Goal: Task Accomplishment & Management: Manage account settings

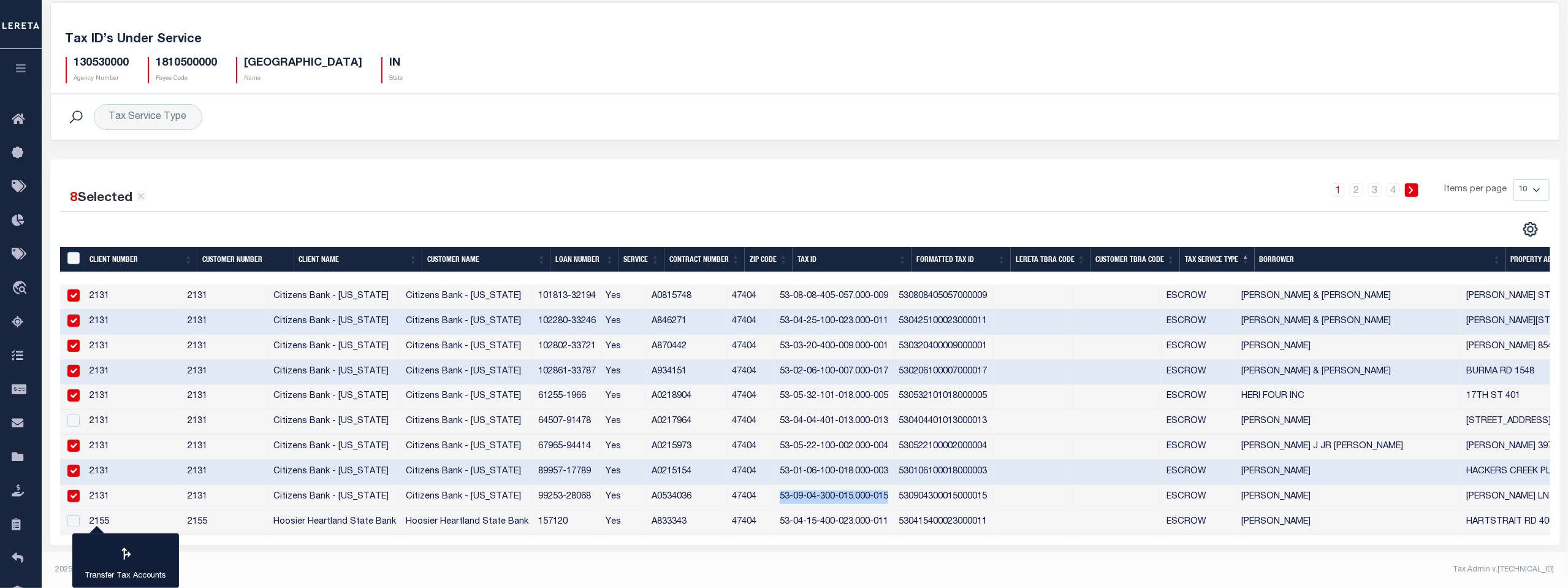
scroll to position [61, 0]
click at [17, 465] on icon at bounding box center [21, 458] width 20 height 15
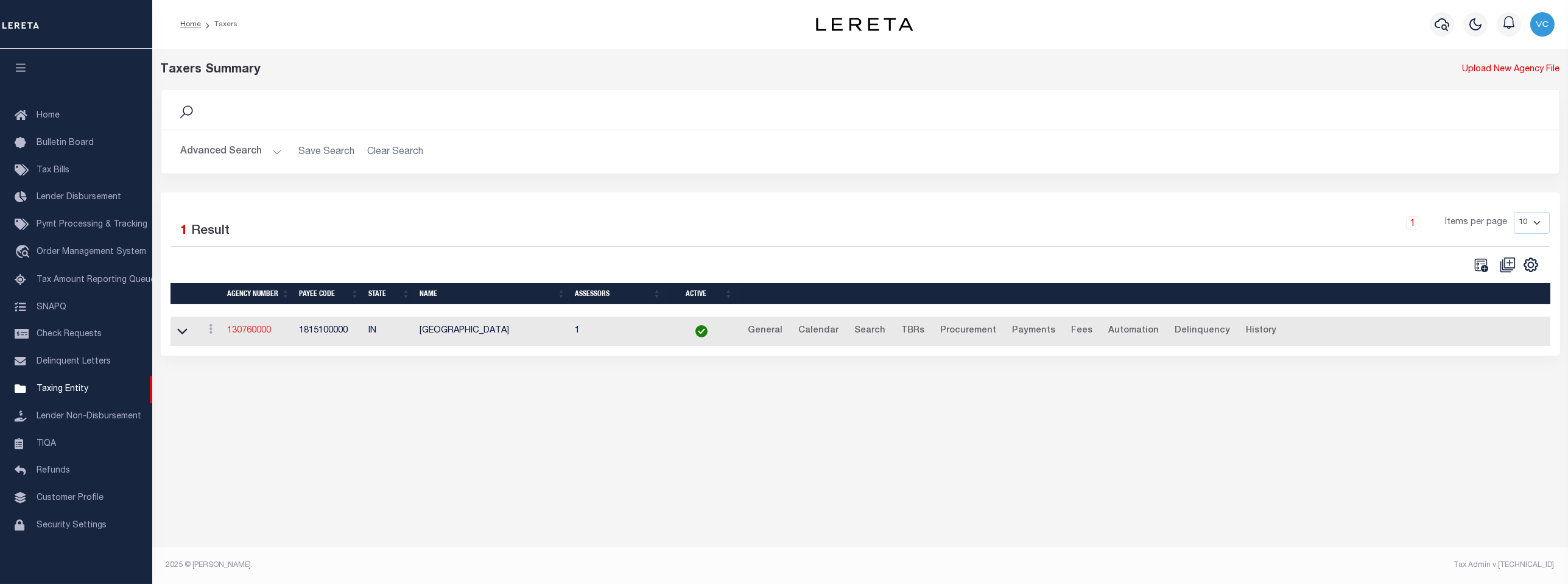
click at [244, 329] on link "130760000" at bounding box center [249, 331] width 44 height 9
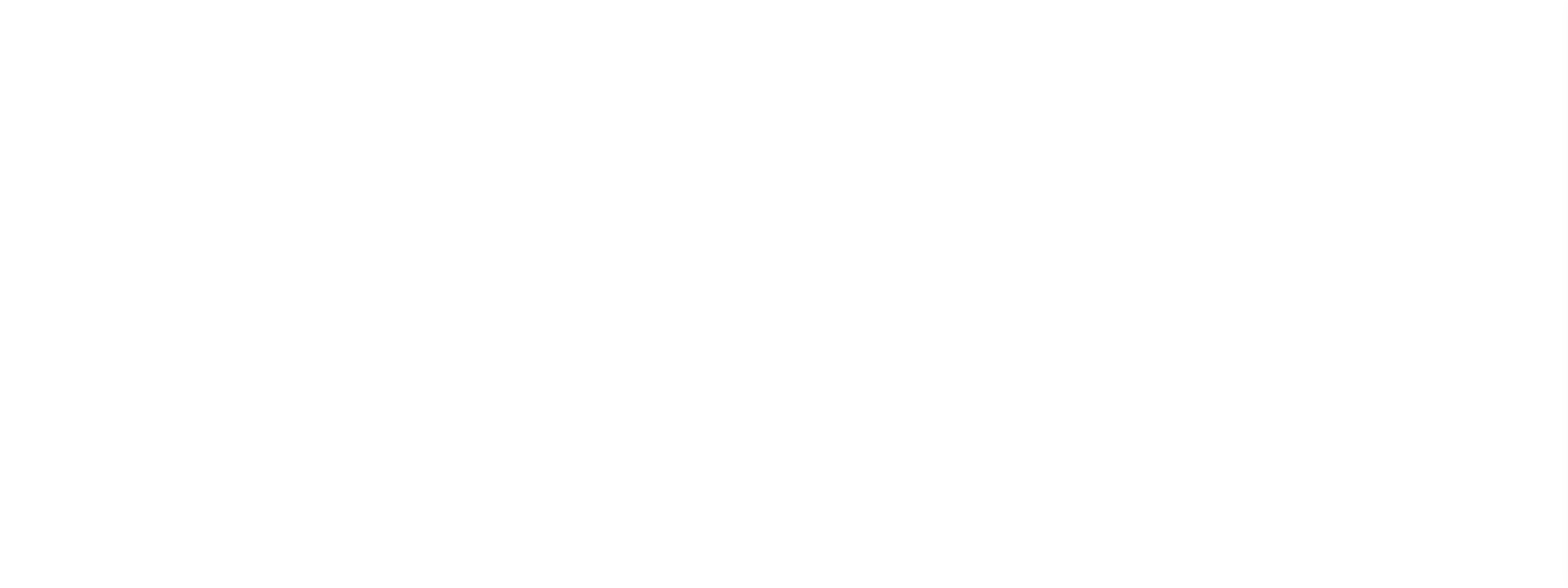
select select
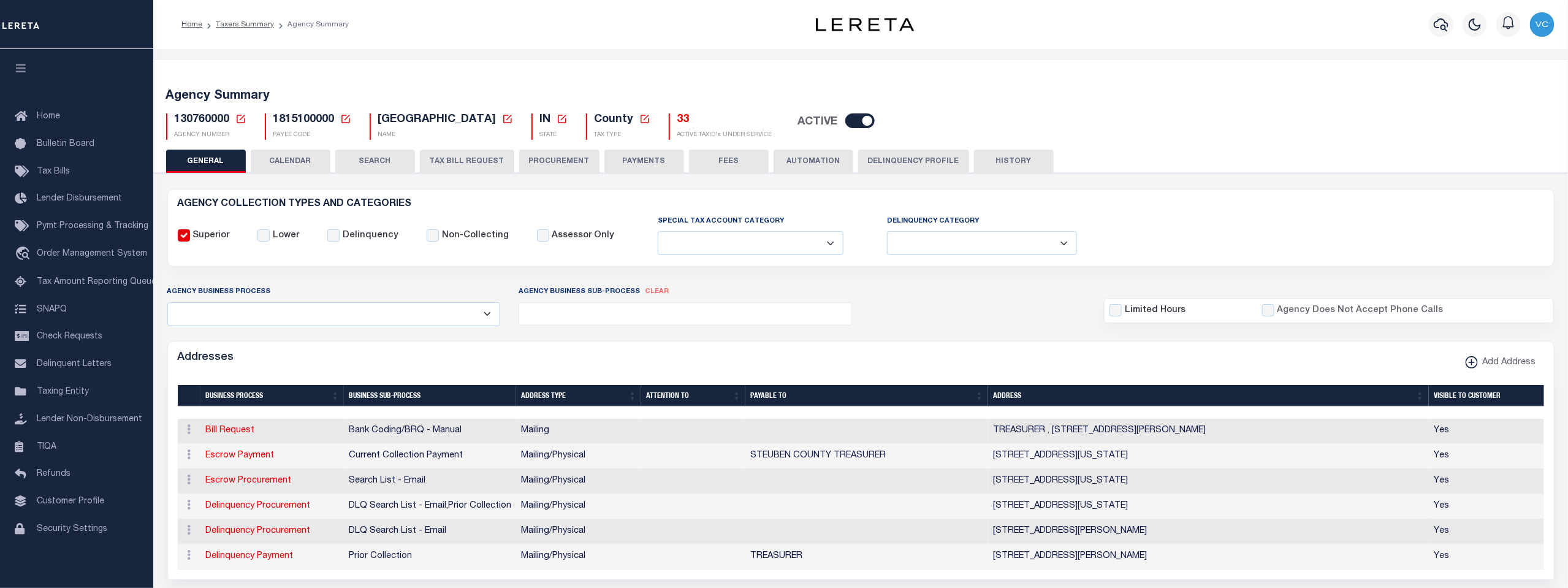
click at [240, 119] on icon at bounding box center [240, 118] width 11 height 11
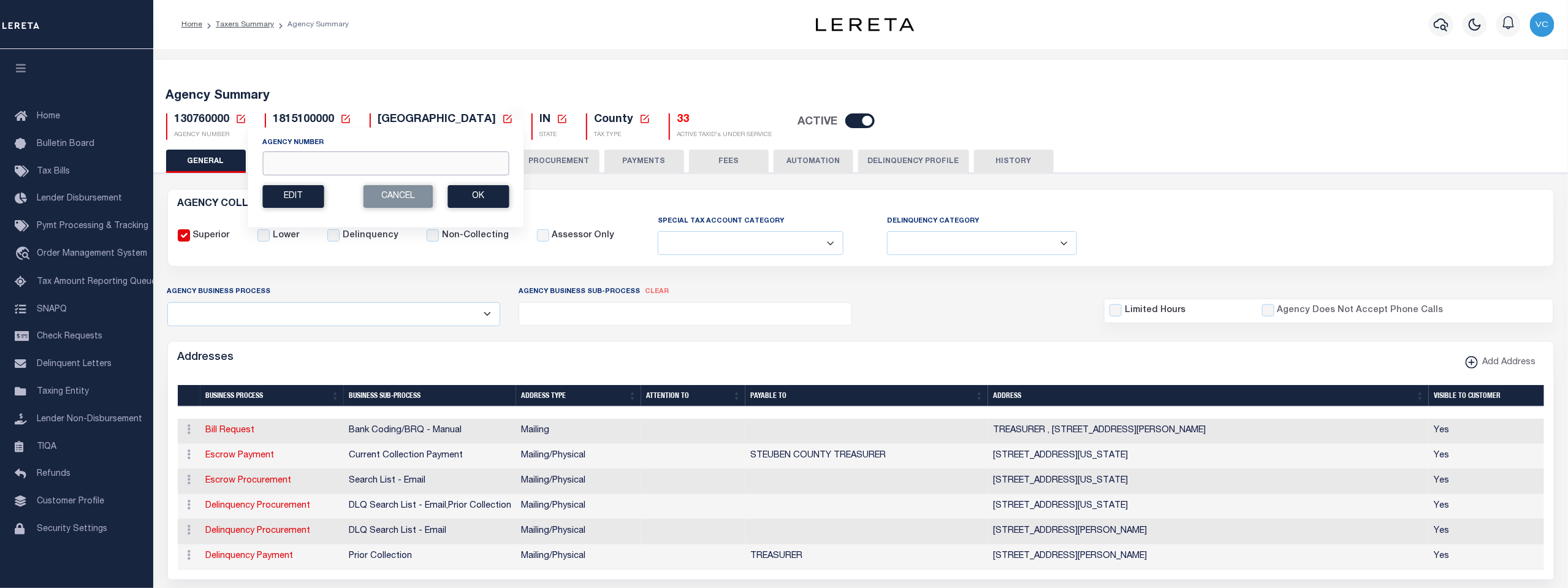
click at [273, 166] on input "Agency Number" at bounding box center [385, 163] width 246 height 24
type input "040200000"
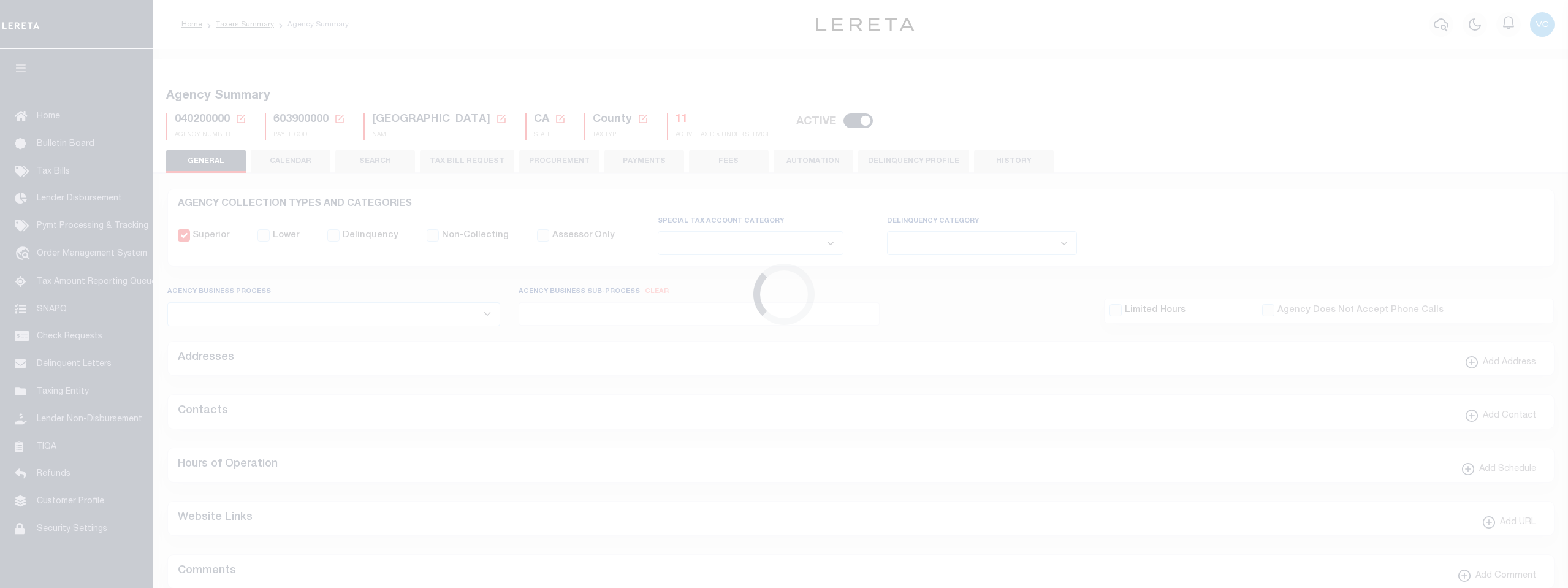
select select
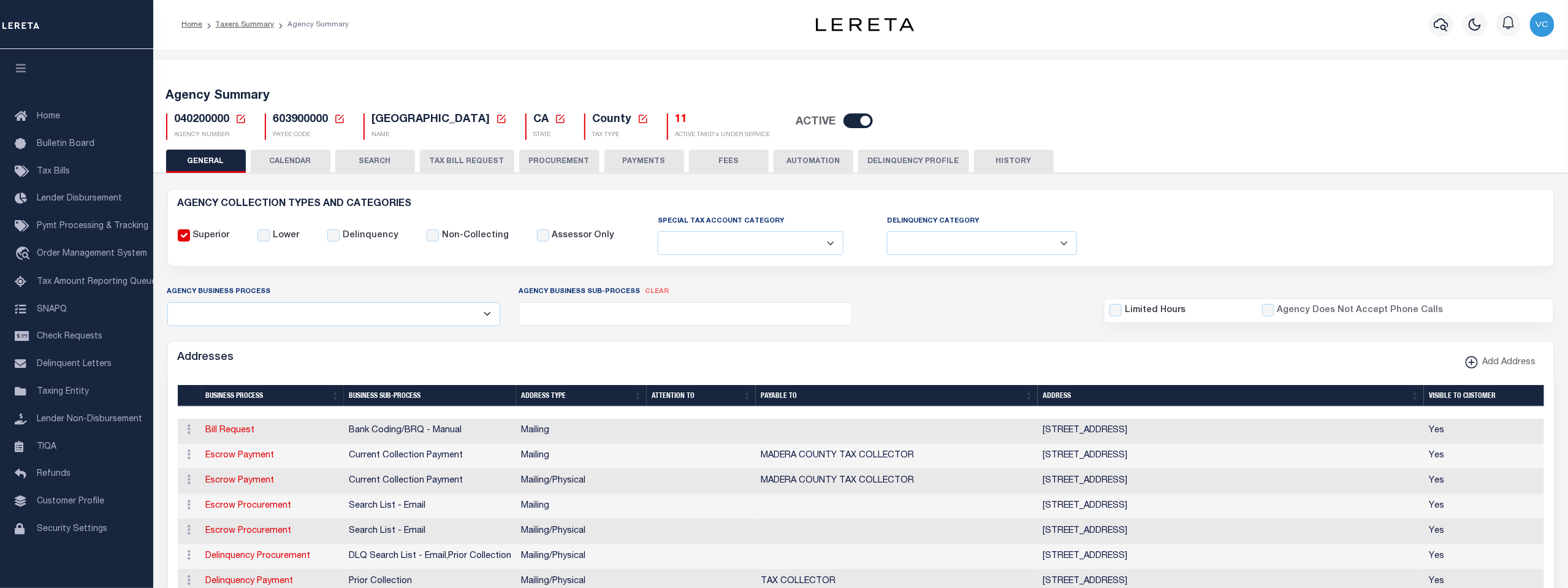
click at [676, 121] on h5 "11" at bounding box center [723, 120] width 95 height 13
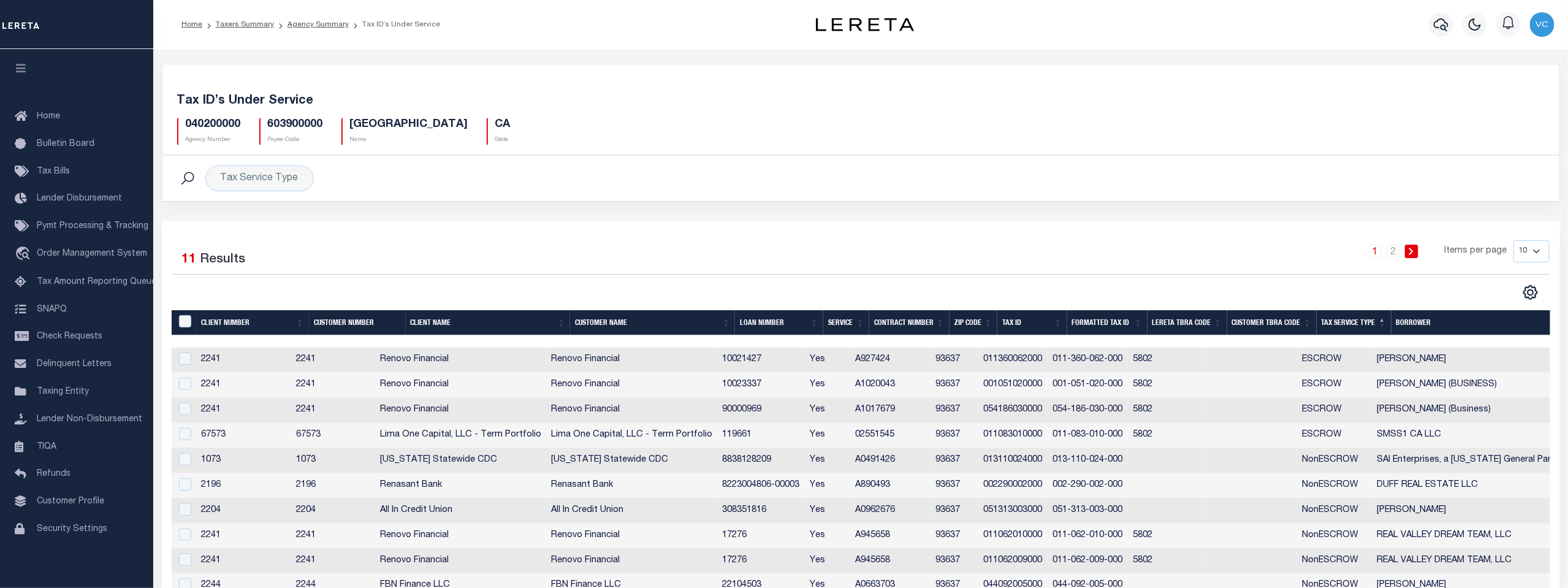
click at [1016, 324] on th "Tax ID" at bounding box center [1032, 323] width 70 height 25
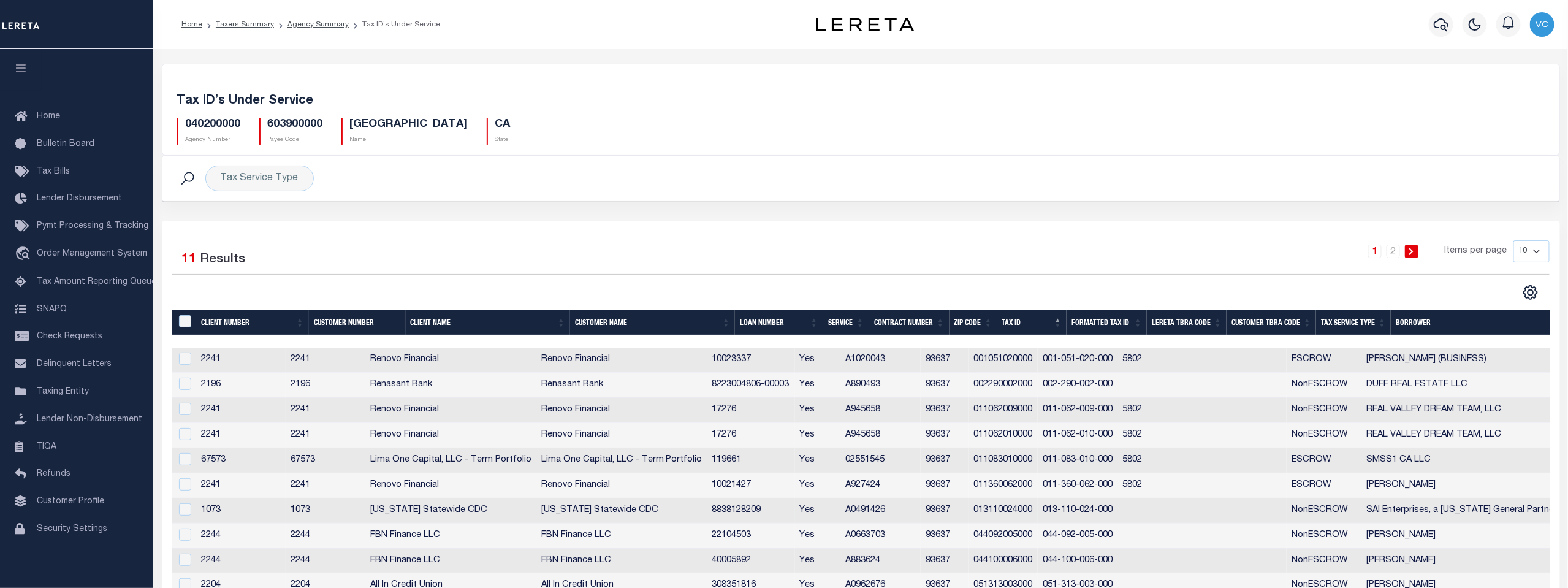
scroll to position [62, 0]
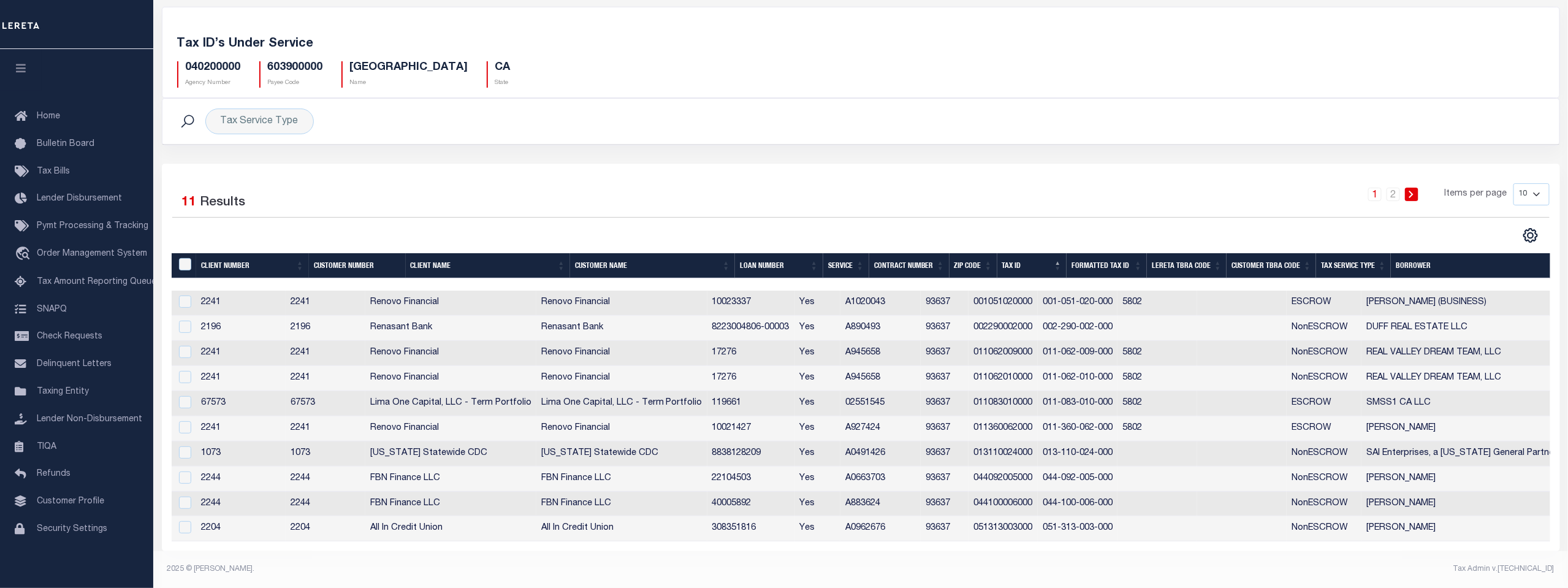
click at [1538, 187] on select "10 25 50 100" at bounding box center [1531, 195] width 36 height 22
select select "25"
click at [1513, 184] on select "10 25 50 100" at bounding box center [1531, 195] width 36 height 22
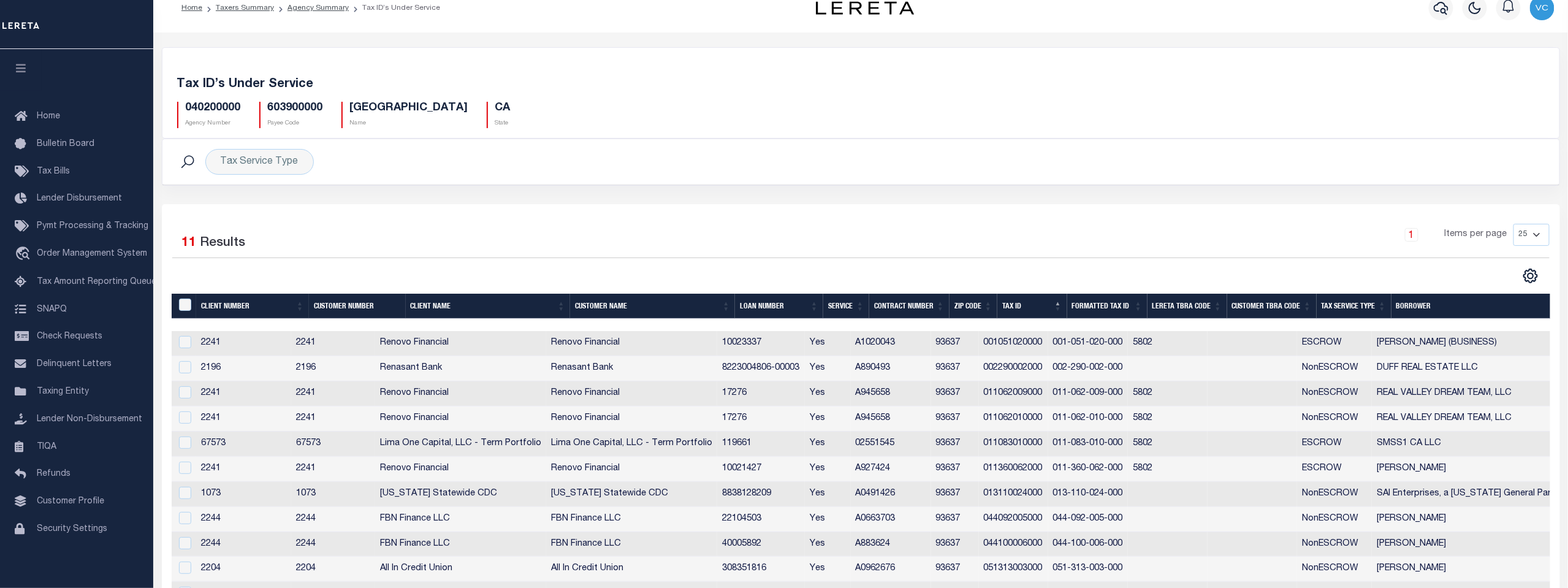
scroll to position [0, 0]
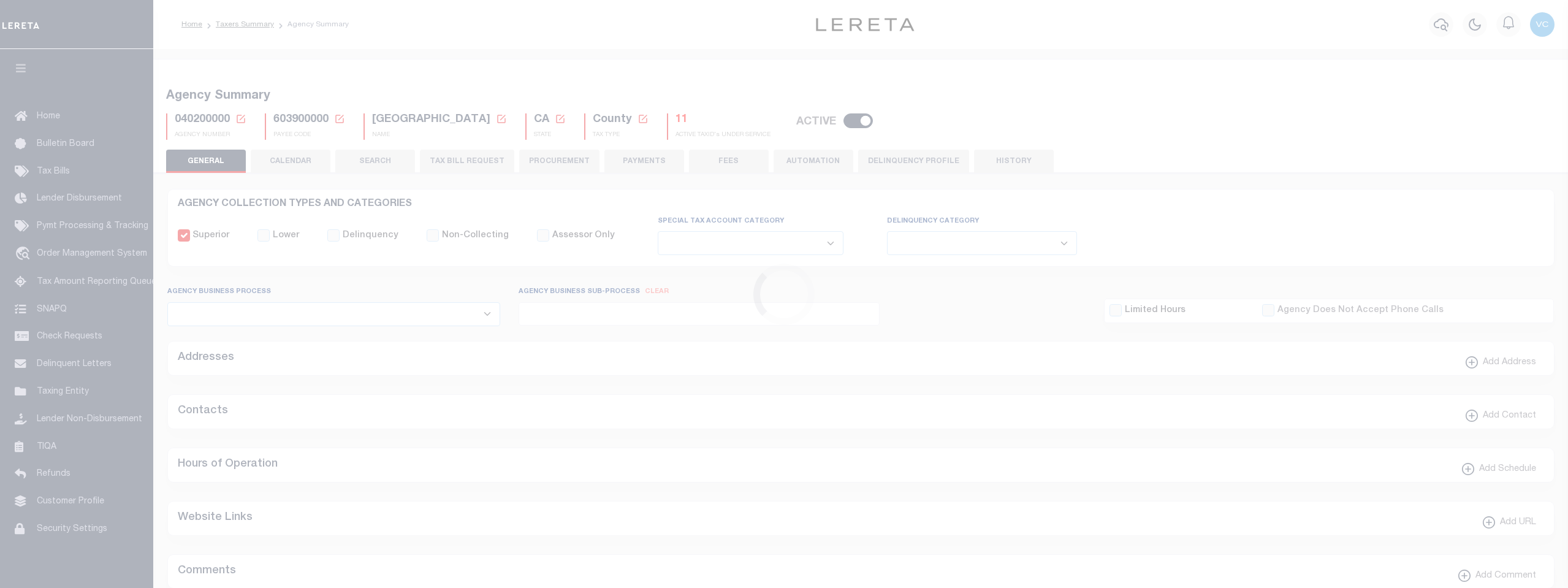
select select
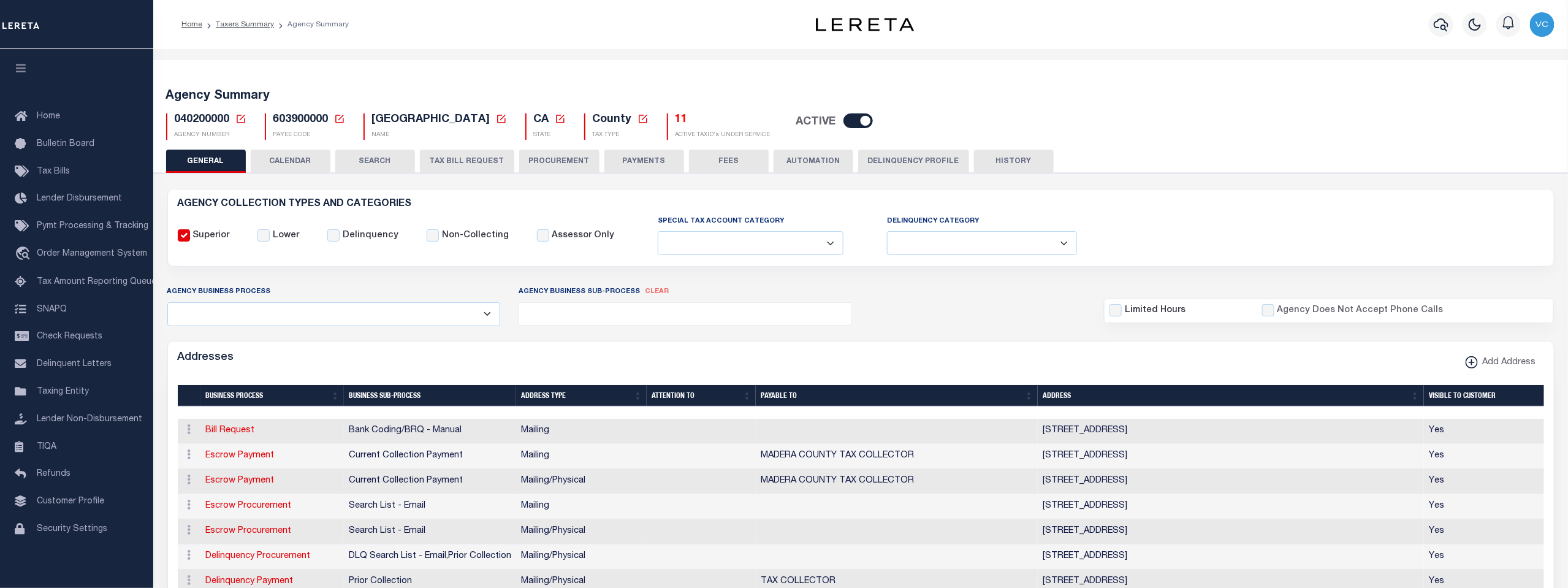
click at [240, 121] on icon at bounding box center [240, 118] width 11 height 11
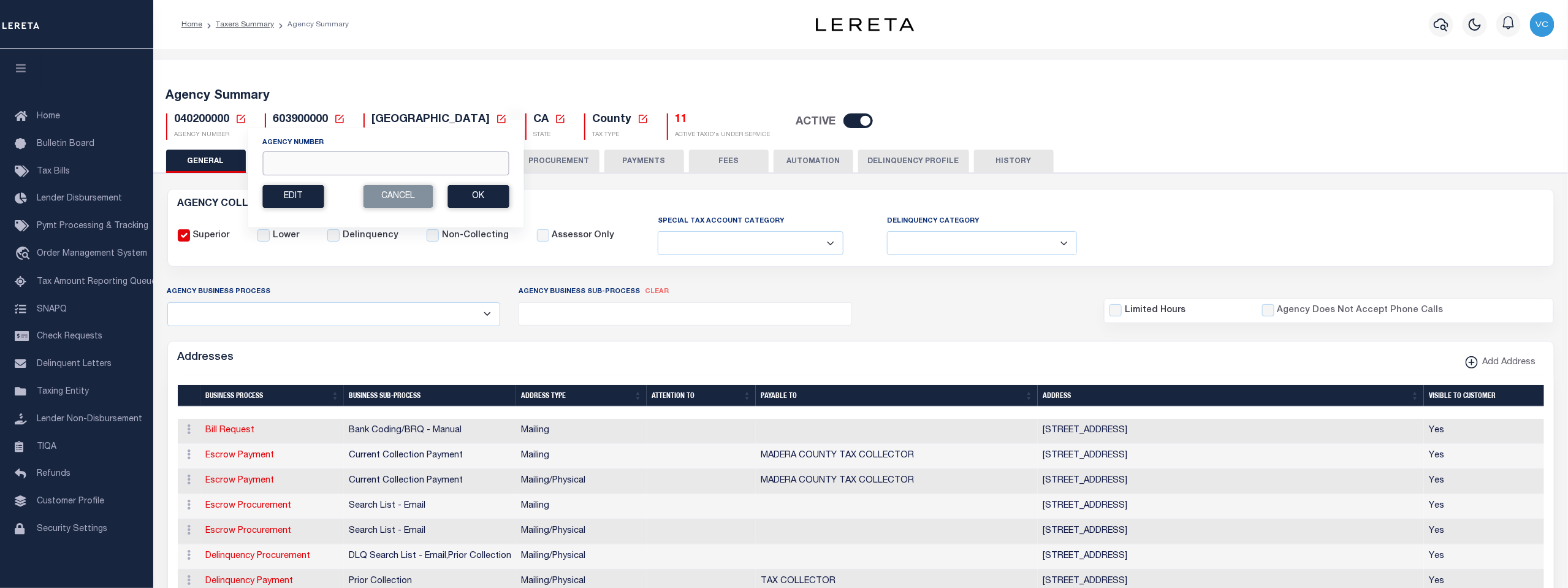
click at [267, 159] on input "Agency Number" at bounding box center [385, 163] width 246 height 24
type input "130530000"
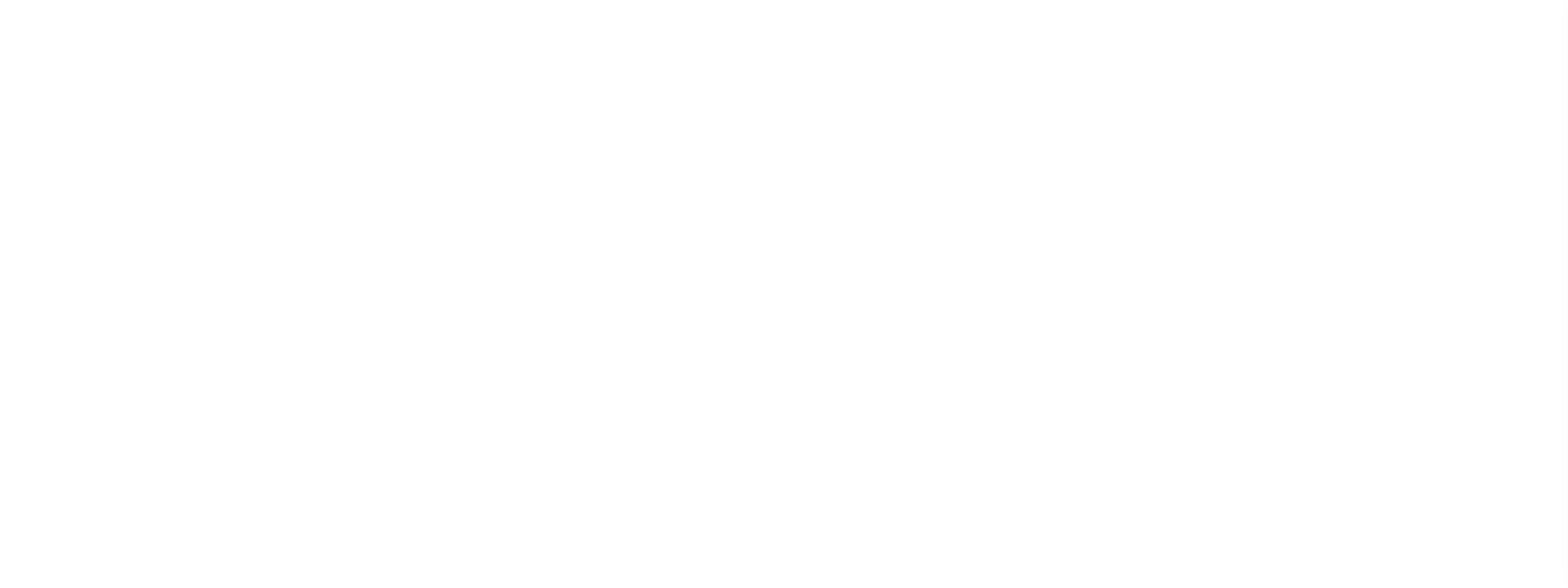
select select
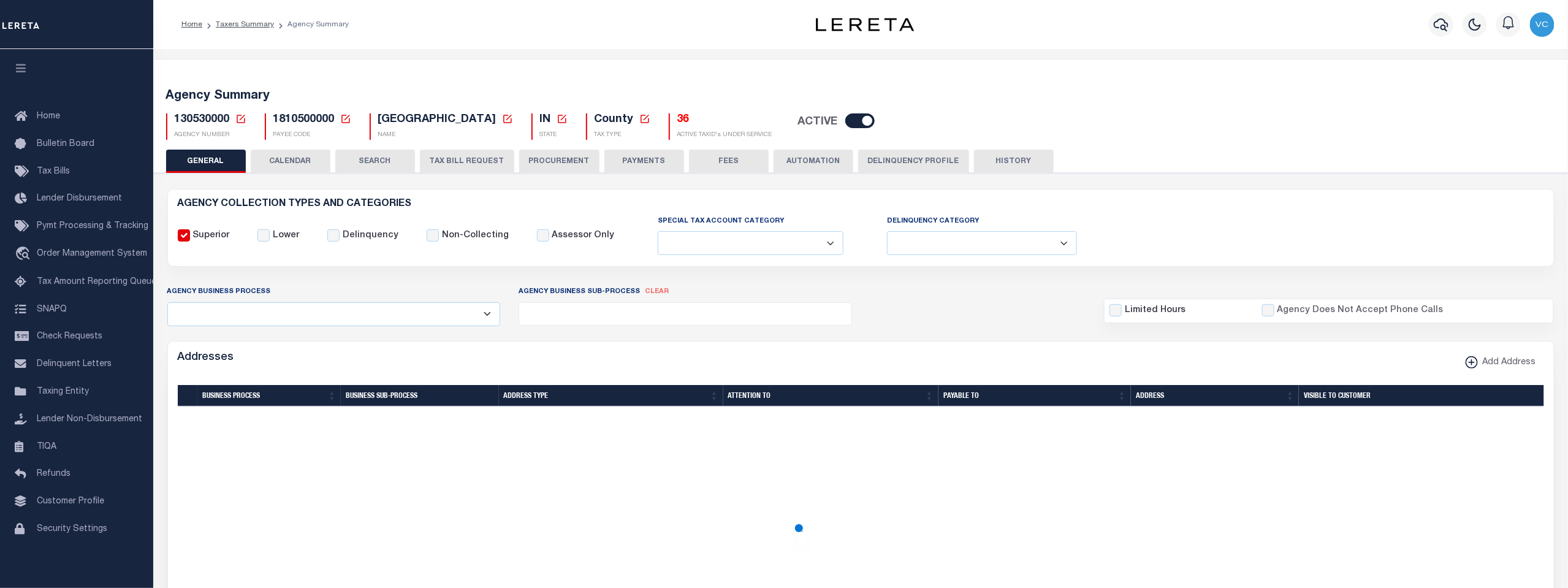
click at [677, 118] on h5 "36" at bounding box center [724, 120] width 95 height 13
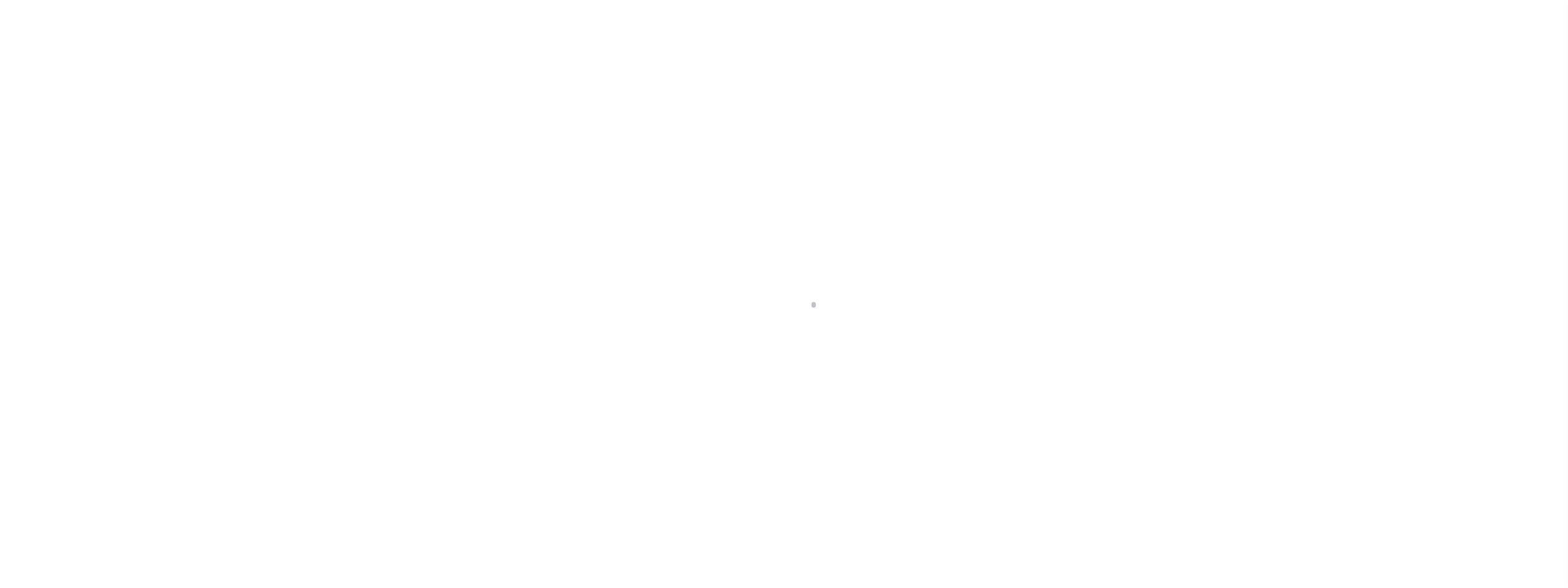
select select "25"
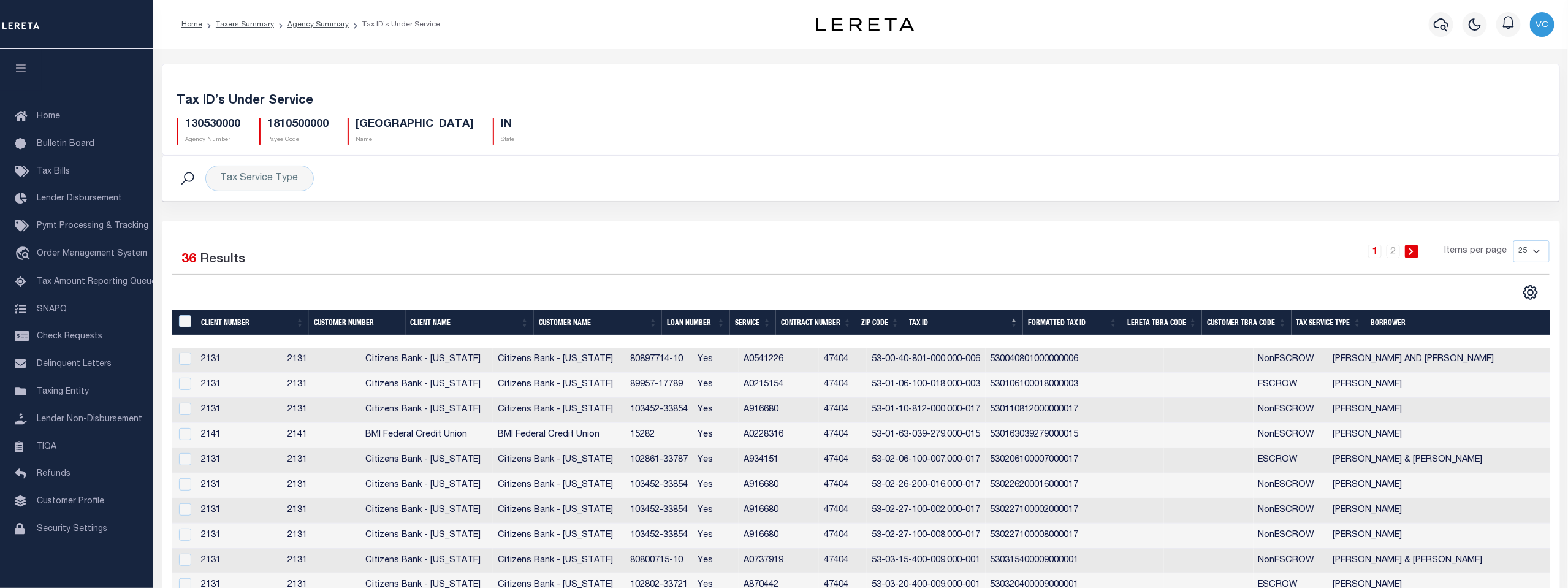
click at [1317, 327] on th "Tax Service Type" at bounding box center [1329, 323] width 75 height 25
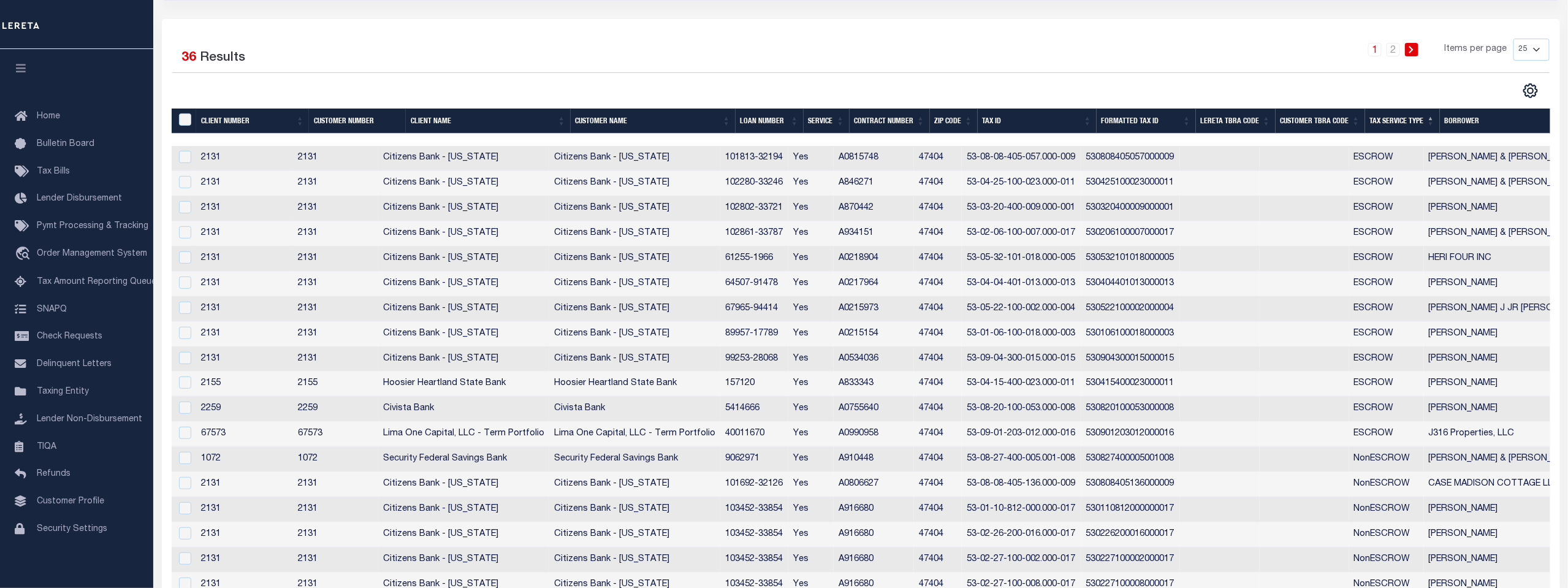
scroll to position [204, 0]
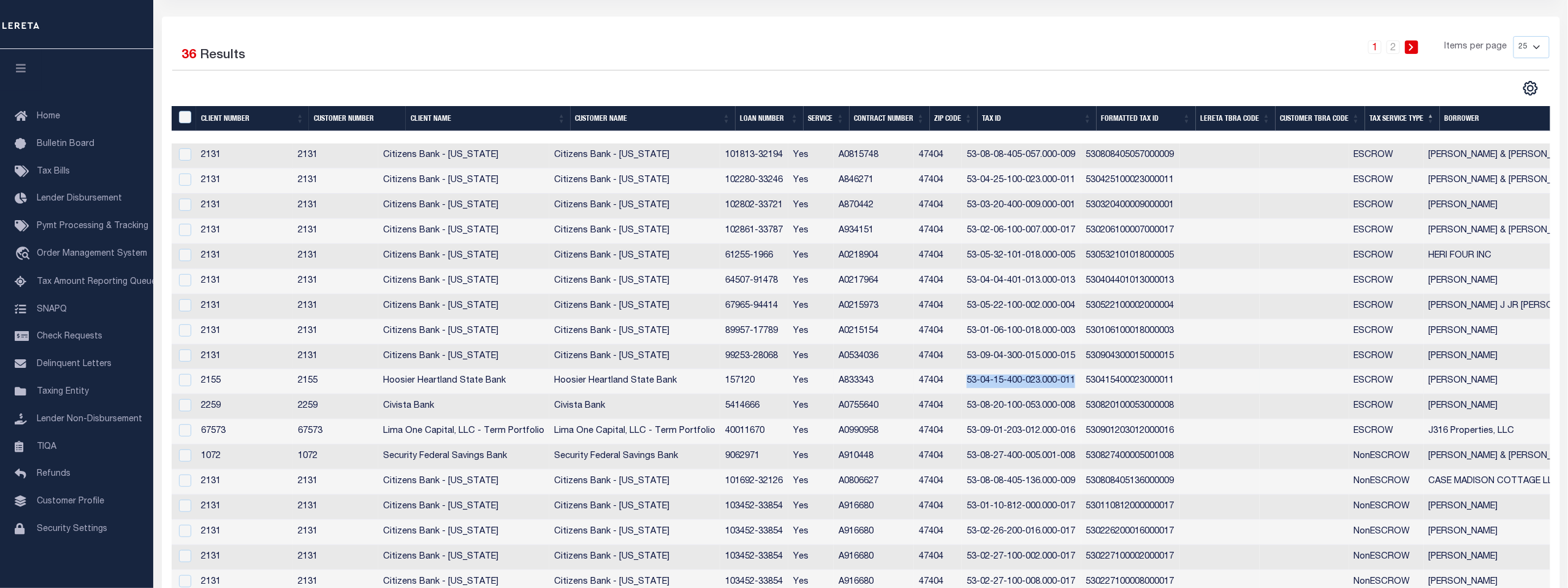
drag, startPoint x: 984, startPoint y: 380, endPoint x: 1091, endPoint y: 383, distance: 107.0
click at [1080, 383] on td "53-04-15-400-023.000-011" at bounding box center [1021, 381] width 119 height 25
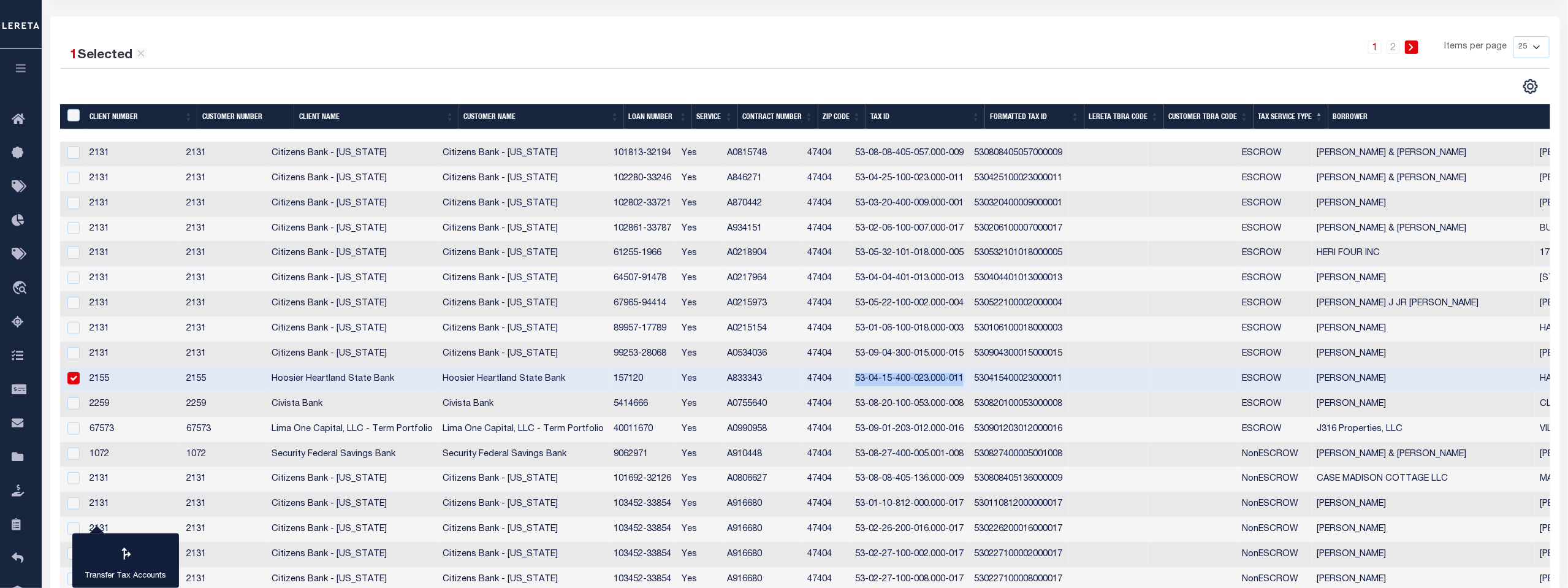
checkbox input "true"
drag, startPoint x: 1074, startPoint y: 381, endPoint x: 912, endPoint y: 376, distance: 162.1
copy td "53-04-15-400-023.000-011"
drag, startPoint x: 871, startPoint y: 404, endPoint x: 980, endPoint y: 404, distance: 109.0
click at [969, 404] on td "53-08-20-100-053.000-008" at bounding box center [909, 405] width 119 height 25
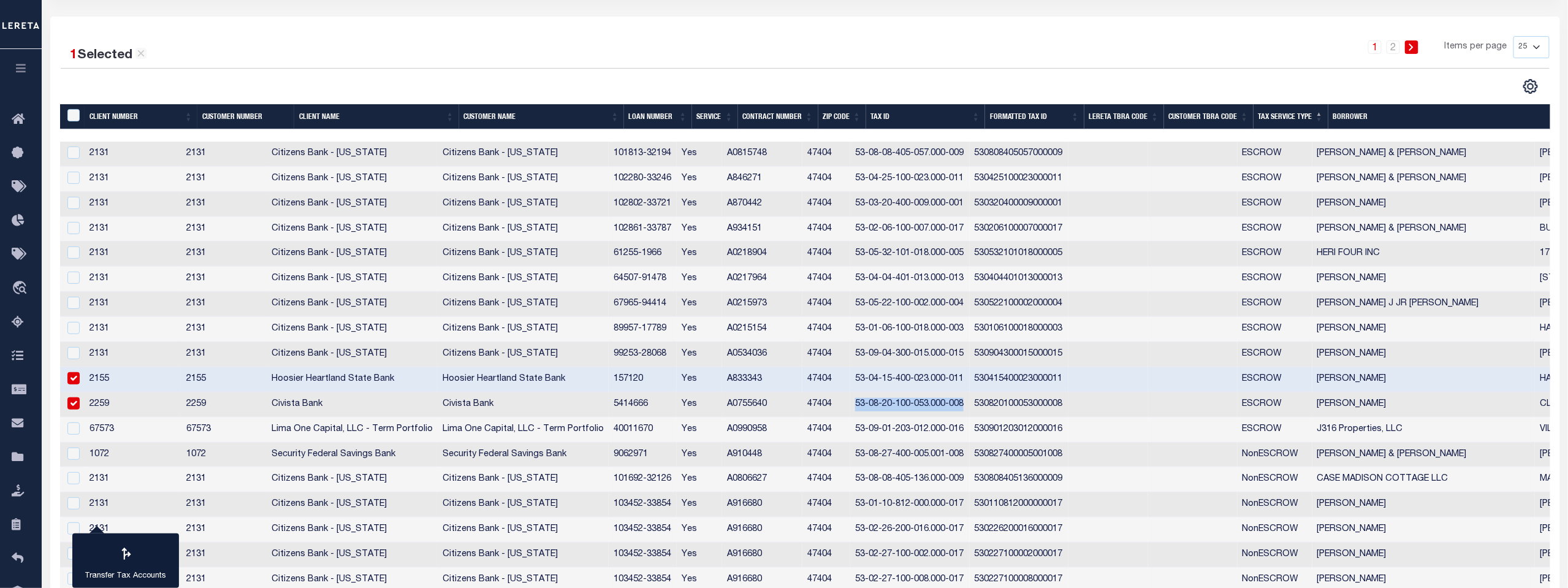
checkbox input "true"
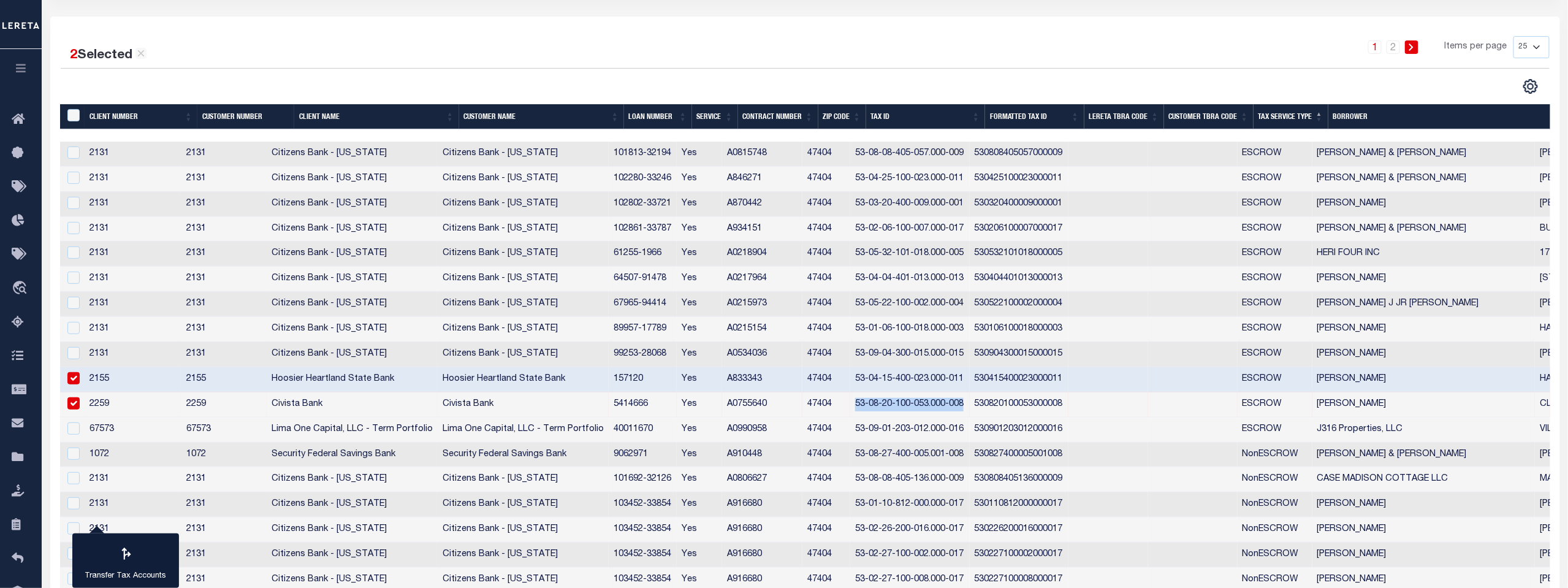
copy td "53-08-20-100-053.000-008"
drag, startPoint x: 872, startPoint y: 428, endPoint x: 978, endPoint y: 424, distance: 106.1
click at [969, 424] on td "53-09-01-203-012.000-016" at bounding box center [909, 430] width 119 height 25
checkbox input "true"
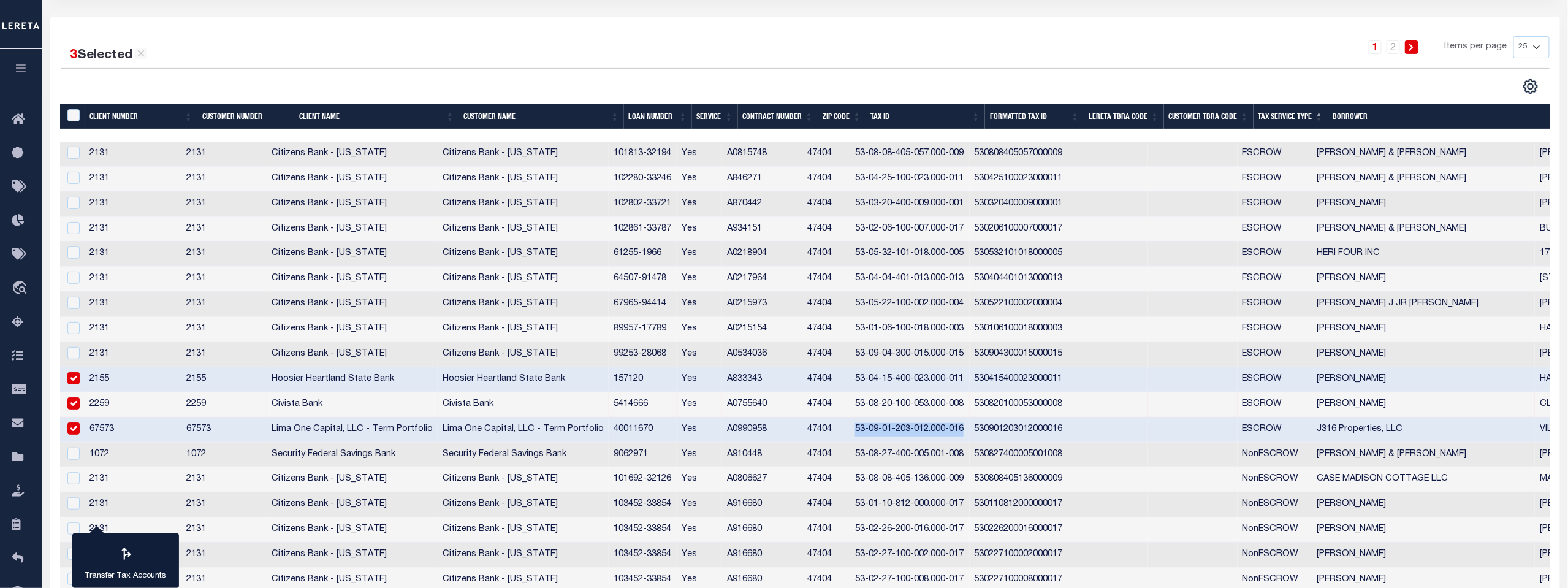
copy td "53-09-01-203-012.000-016"
drag, startPoint x: 872, startPoint y: 450, endPoint x: 980, endPoint y: 453, distance: 108.0
click at [969, 453] on td "53-08-27-400-005.001-008" at bounding box center [909, 456] width 119 height 25
checkbox input "true"
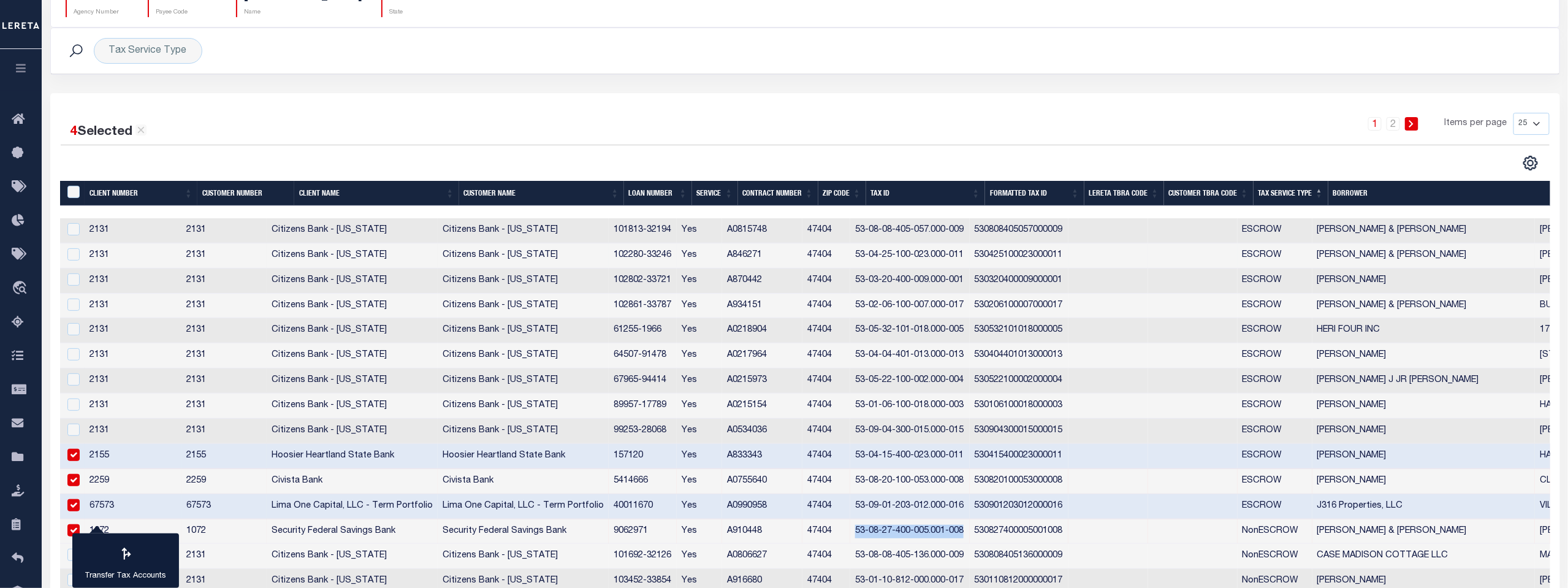
scroll to position [136, 0]
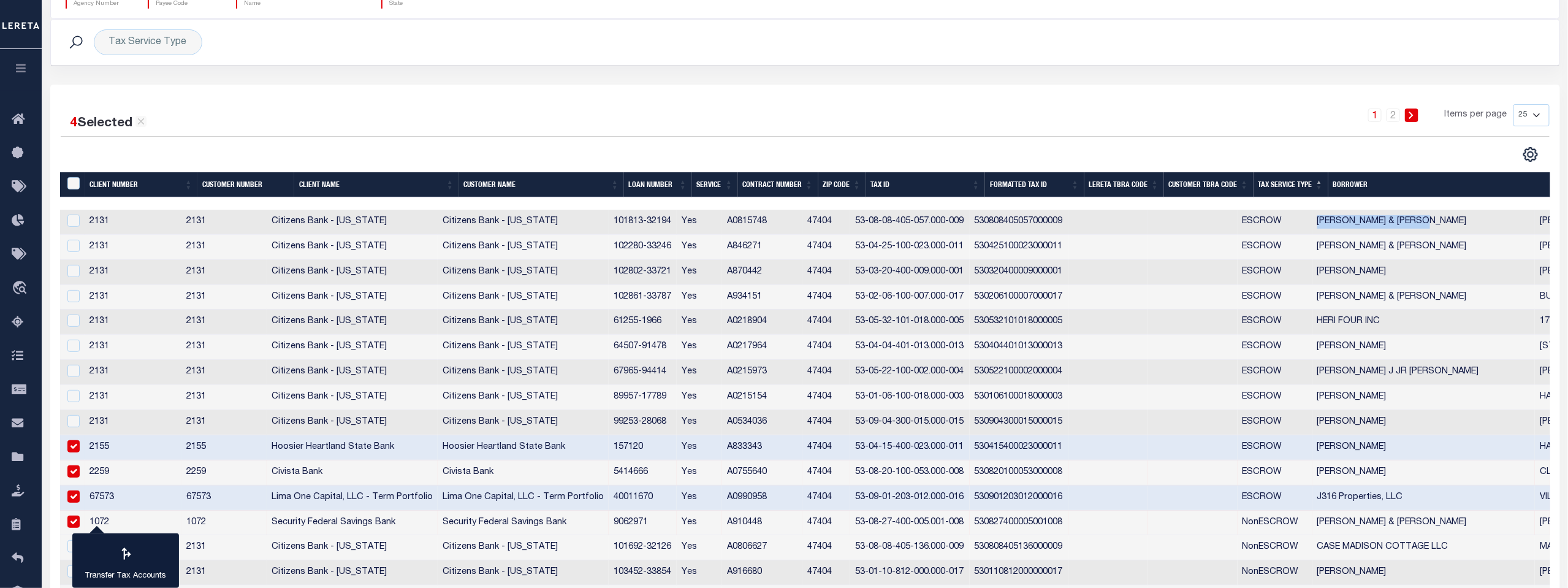
drag, startPoint x: 1332, startPoint y: 222, endPoint x: 1449, endPoint y: 224, distance: 117.0
click at [1449, 224] on td "[PERSON_NAME] & [PERSON_NAME]" at bounding box center [1424, 222] width 223 height 25
checkbox input "true"
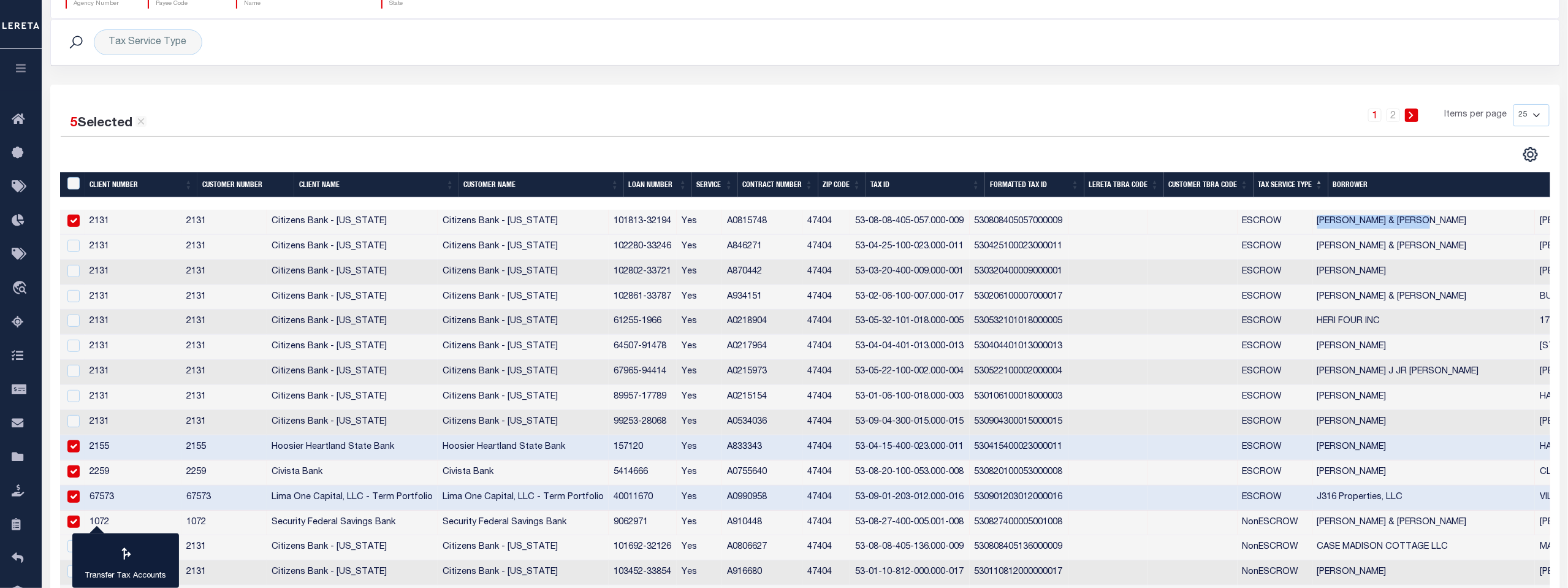
copy td "[PERSON_NAME] & [PERSON_NAME]"
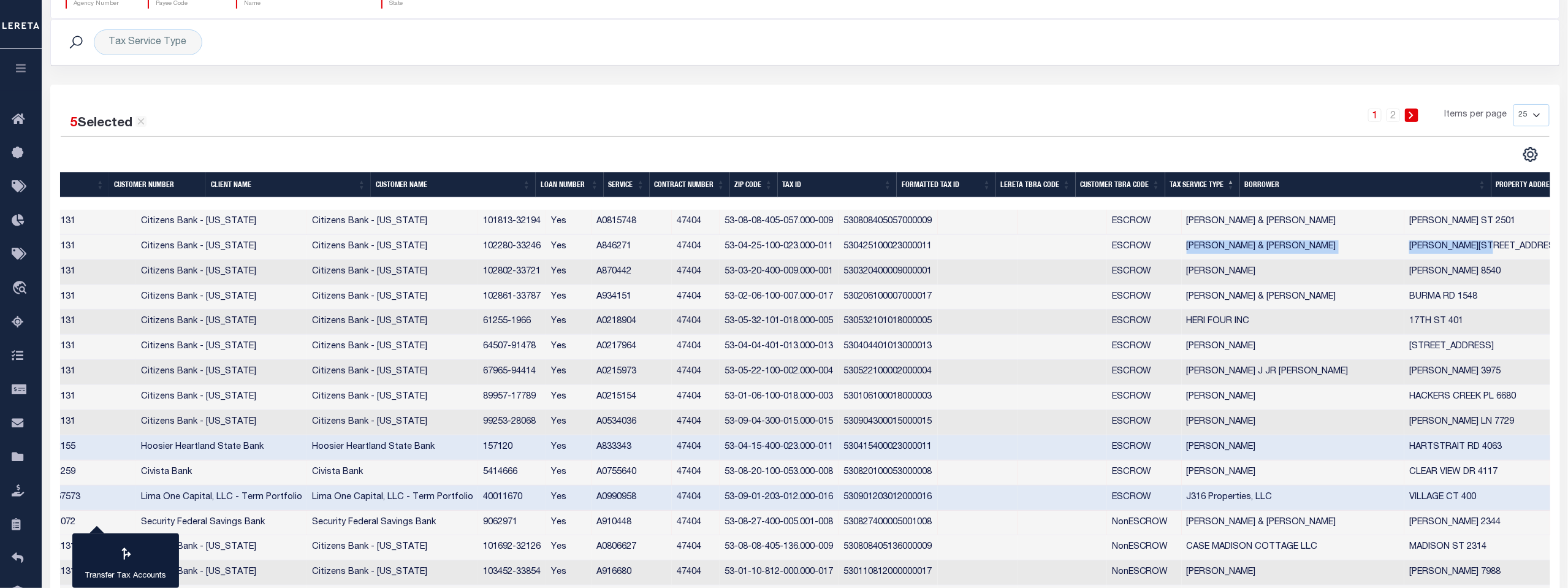
scroll to position [0, 0]
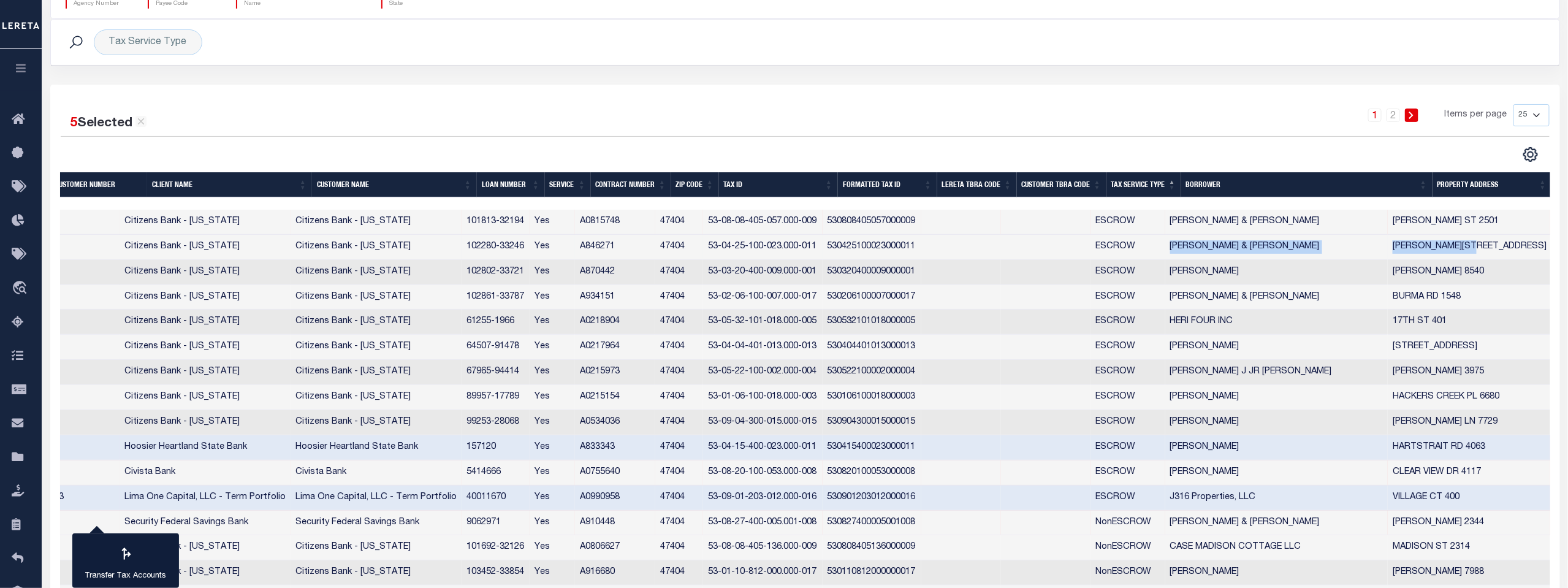
drag, startPoint x: 1329, startPoint y: 246, endPoint x: 1427, endPoint y: 250, distance: 98.1
click at [1388, 250] on td "[PERSON_NAME] & [PERSON_NAME]" at bounding box center [1276, 248] width 223 height 25
checkbox input "true"
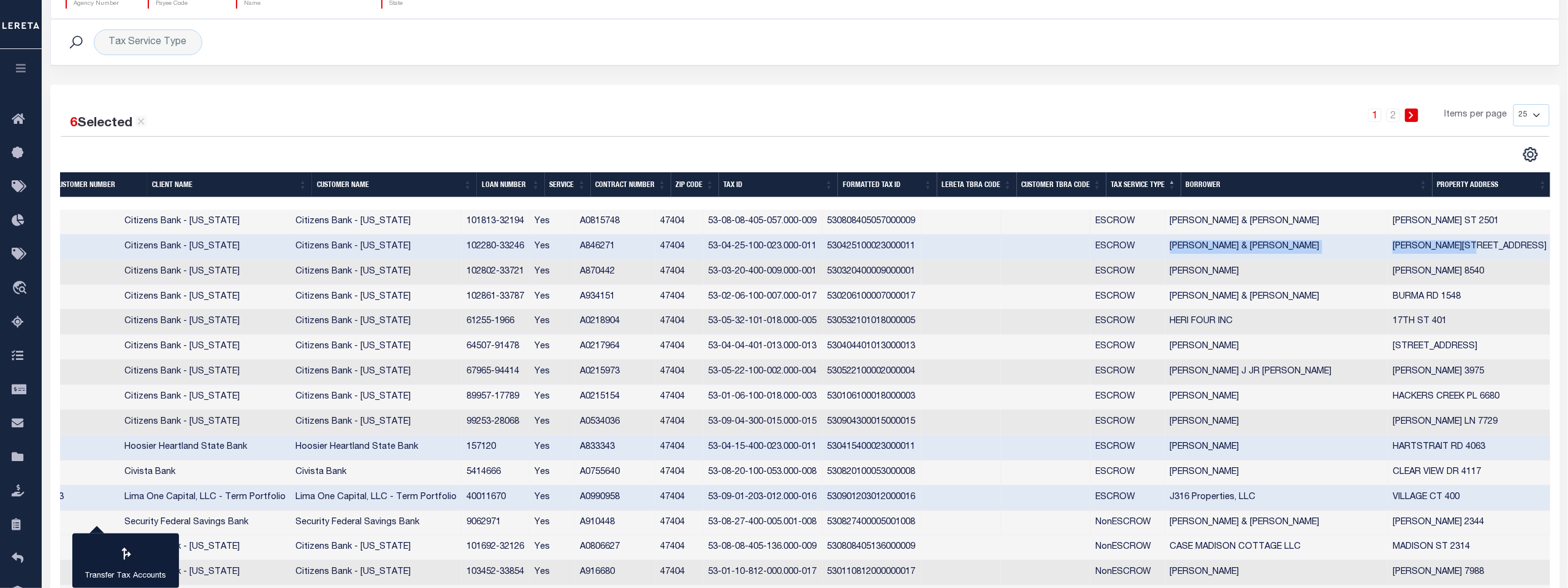
copy td "[PERSON_NAME] & [PERSON_NAME]"
drag, startPoint x: 1182, startPoint y: 271, endPoint x: 1297, endPoint y: 276, distance: 115.1
click at [1297, 276] on td "[PERSON_NAME]" at bounding box center [1276, 273] width 223 height 25
checkbox input "true"
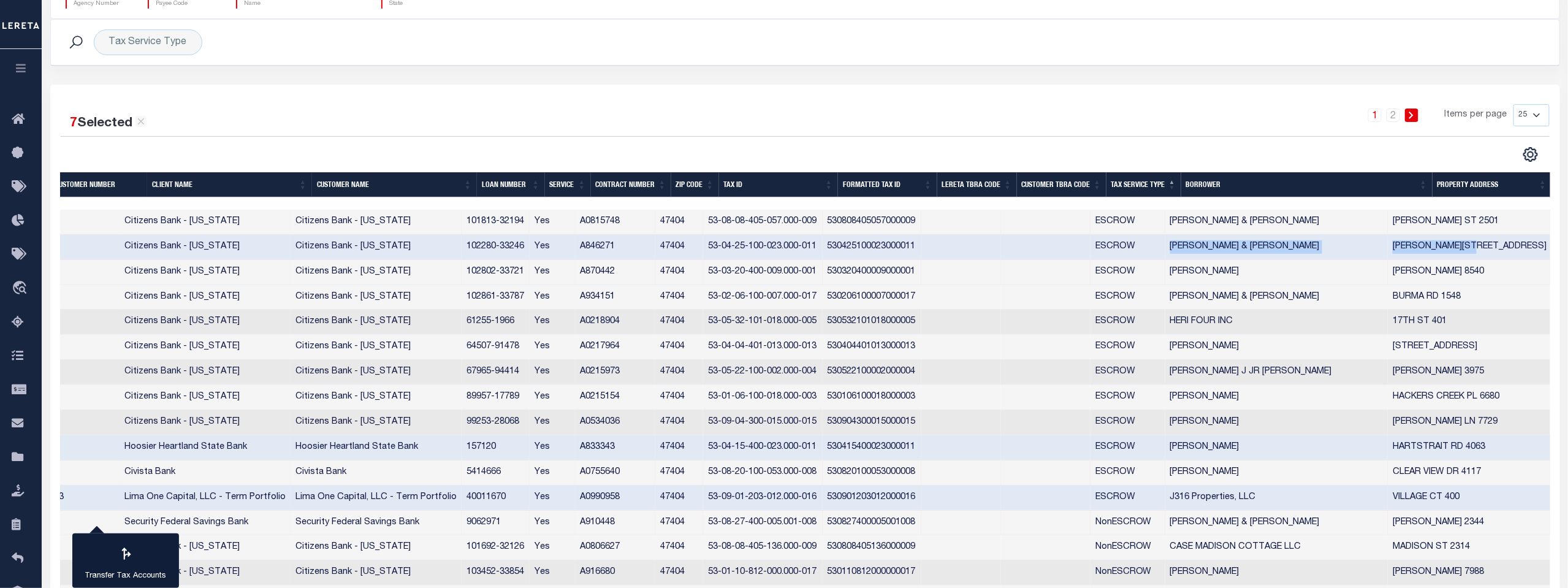
copy td "[PERSON_NAME]"
drag, startPoint x: 1183, startPoint y: 296, endPoint x: 1365, endPoint y: 295, distance: 182.0
click at [1365, 295] on td "[PERSON_NAME] & [PERSON_NAME]" at bounding box center [1276, 298] width 223 height 25
checkbox input "true"
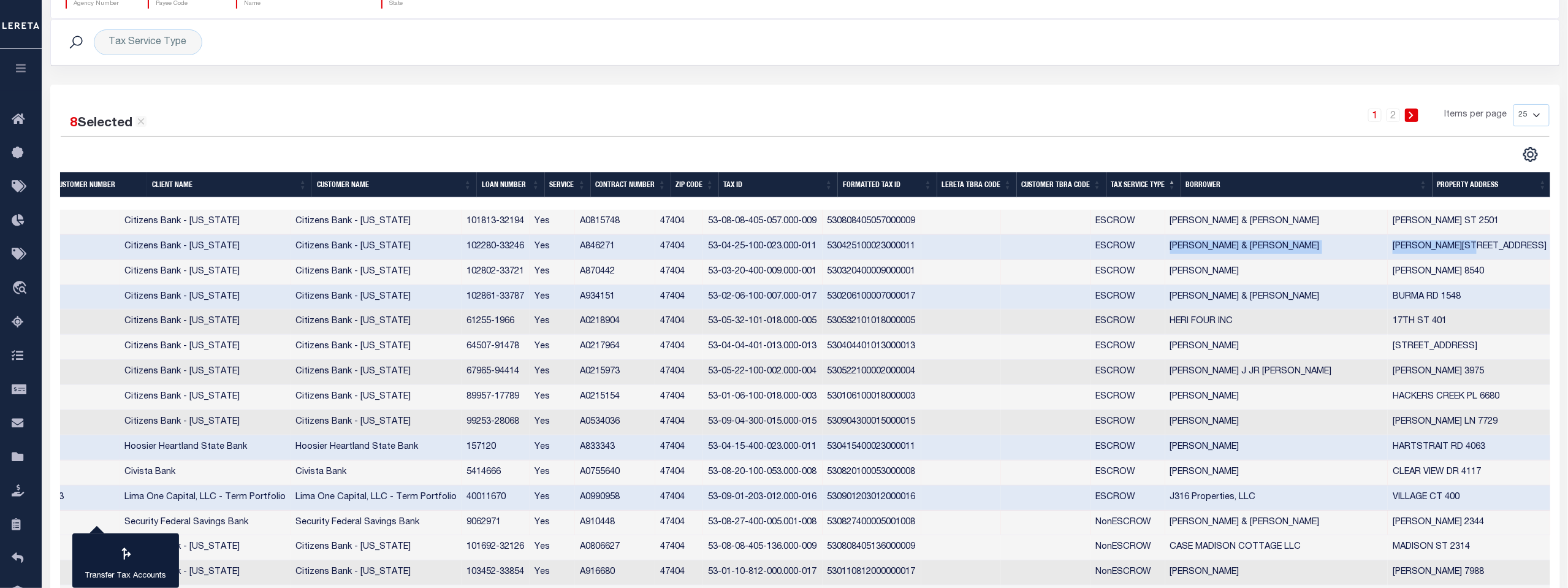
copy td "[PERSON_NAME] & [PERSON_NAME]"
drag, startPoint x: 1185, startPoint y: 323, endPoint x: 1247, endPoint y: 309, distance: 63.6
click at [1247, 309] on td "HERI FOUR INC" at bounding box center [1276, 322] width 223 height 25
checkbox input "true"
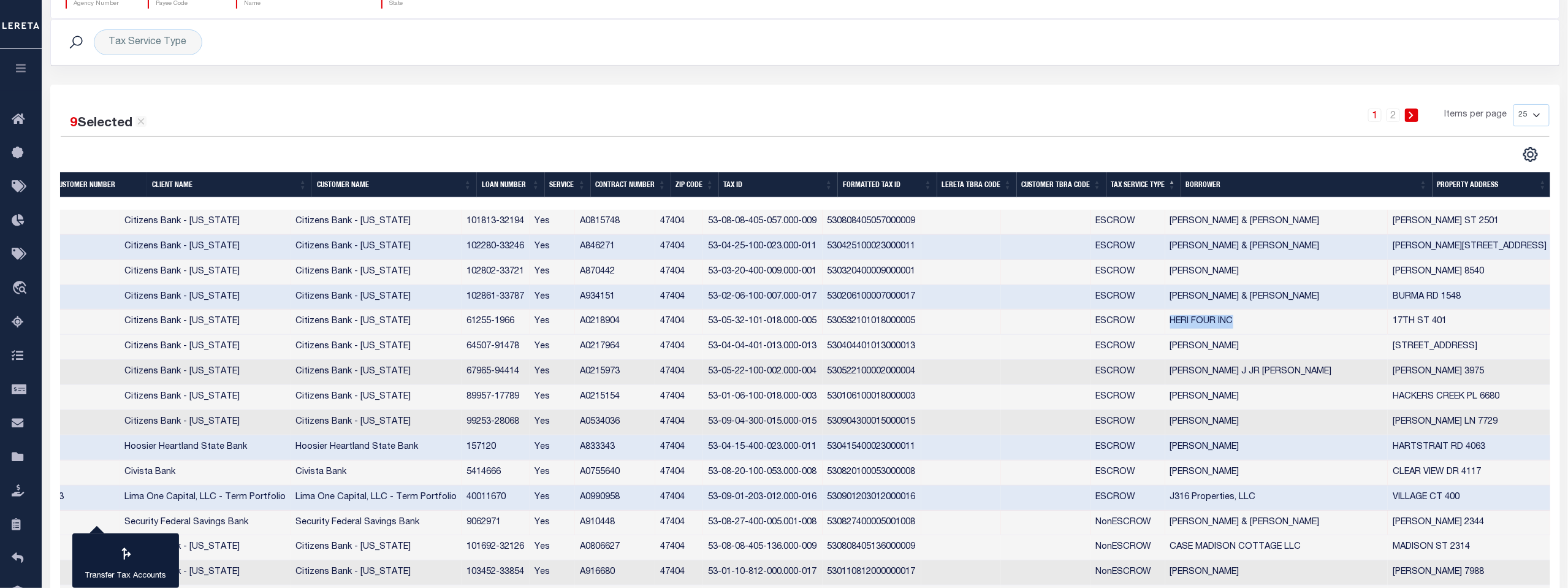
copy td "HERI FOUR INC"
drag, startPoint x: 1185, startPoint y: 346, endPoint x: 1261, endPoint y: 348, distance: 76.0
click at [1261, 348] on td "[PERSON_NAME]" at bounding box center [1276, 348] width 223 height 25
checkbox input "true"
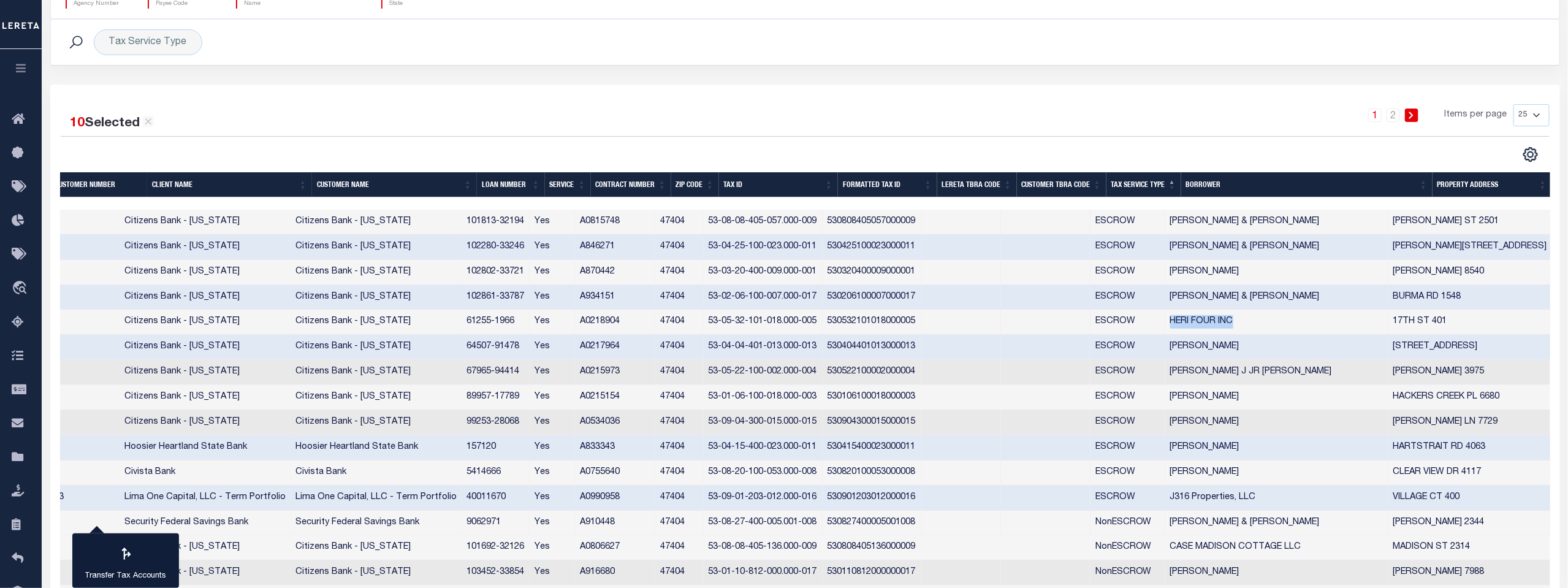
copy td "[PERSON_NAME]"
drag, startPoint x: 1184, startPoint y: 371, endPoint x: 1268, endPoint y: 373, distance: 84.0
click at [1268, 373] on td "[PERSON_NAME] J JR [PERSON_NAME]" at bounding box center [1276, 373] width 223 height 25
checkbox input "true"
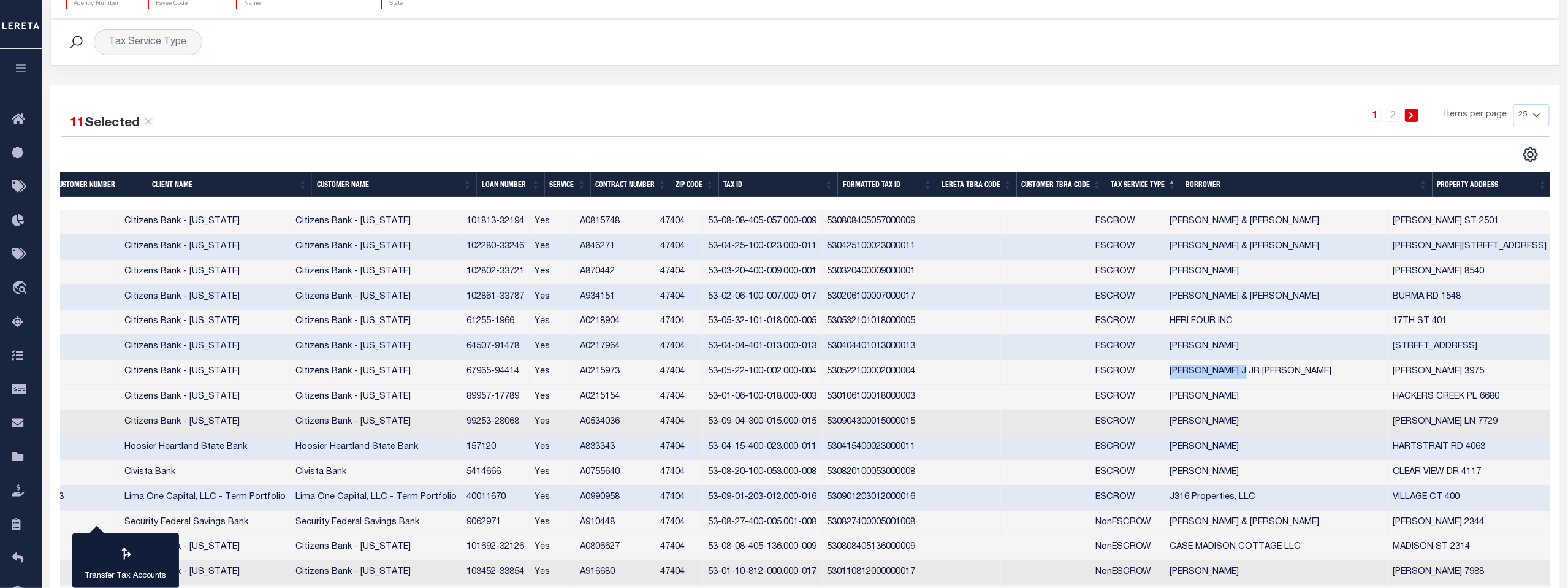
copy td "[PERSON_NAME] J JR [PERSON_NAME]"
drag, startPoint x: 1185, startPoint y: 398, endPoint x: 1268, endPoint y: 399, distance: 83.0
click at [1268, 399] on td "[PERSON_NAME]" at bounding box center [1276, 398] width 223 height 25
checkbox input "true"
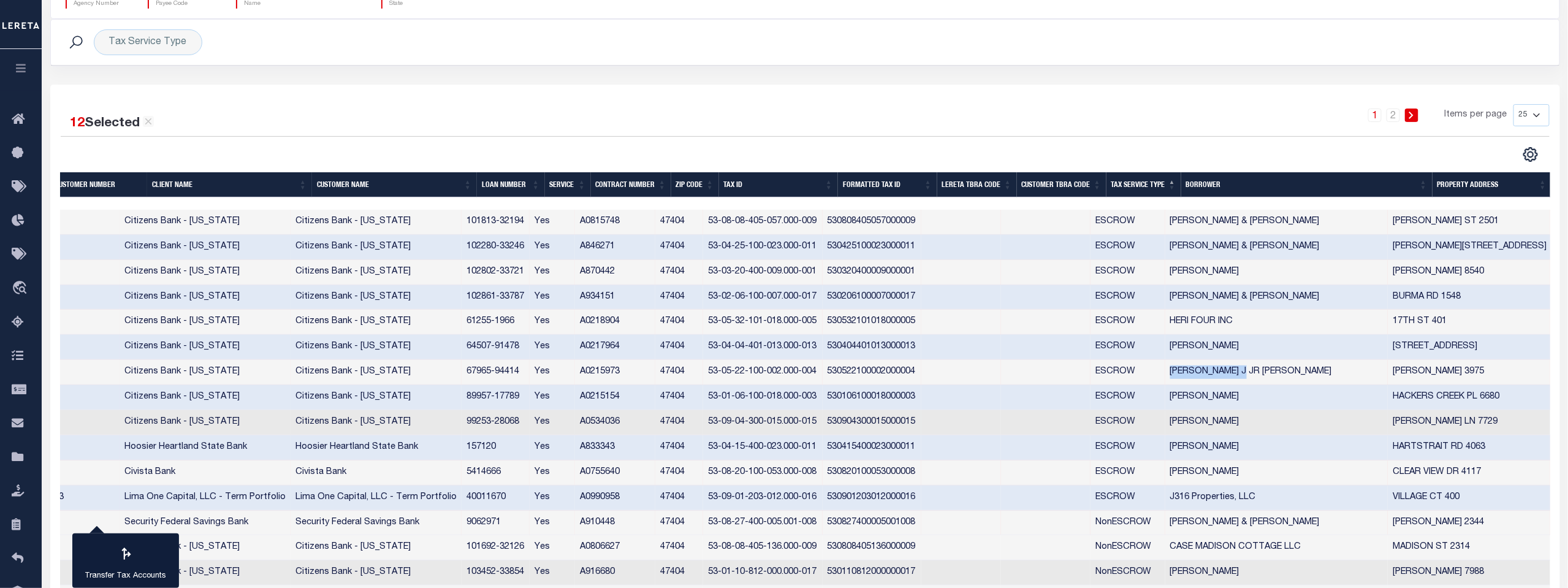
drag, startPoint x: 1183, startPoint y: 420, endPoint x: 1270, endPoint y: 427, distance: 87.3
click at [1270, 427] on td "[PERSON_NAME]" at bounding box center [1276, 423] width 223 height 25
checkbox input "true"
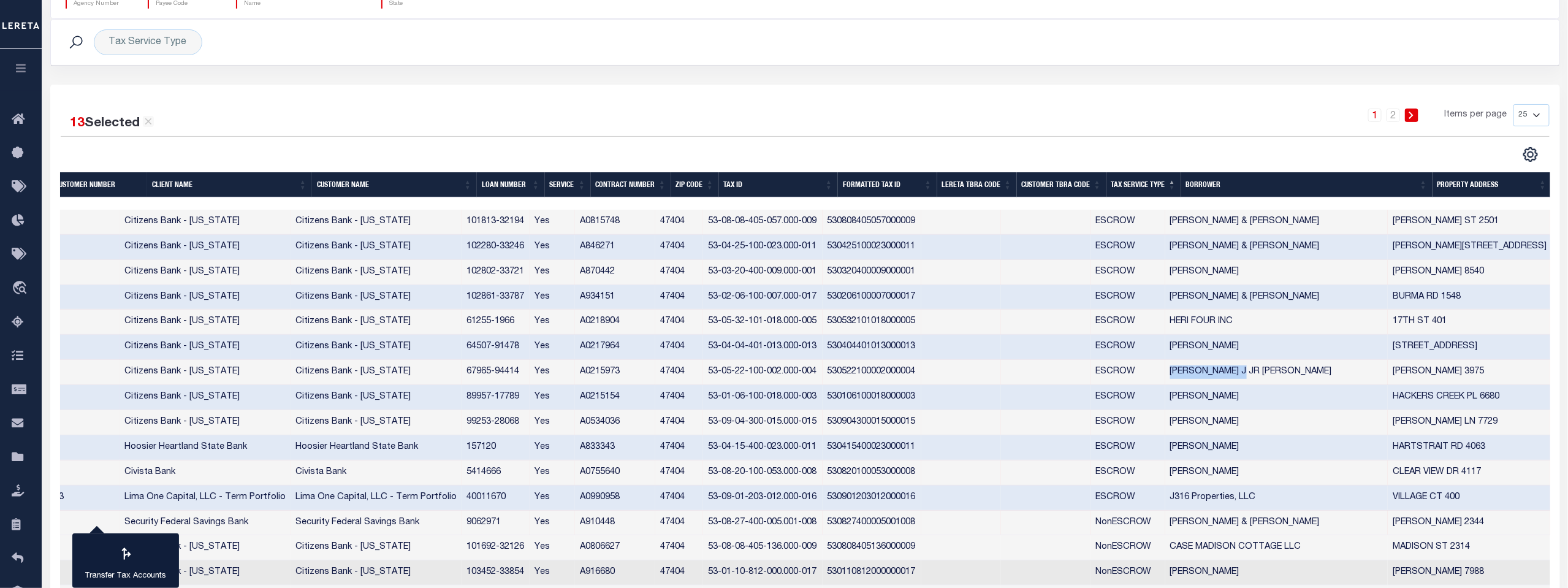
drag, startPoint x: 1183, startPoint y: 448, endPoint x: 1261, endPoint y: 445, distance: 78.1
click at [1261, 445] on td "[PERSON_NAME]" at bounding box center [1276, 448] width 223 height 25
checkbox input "false"
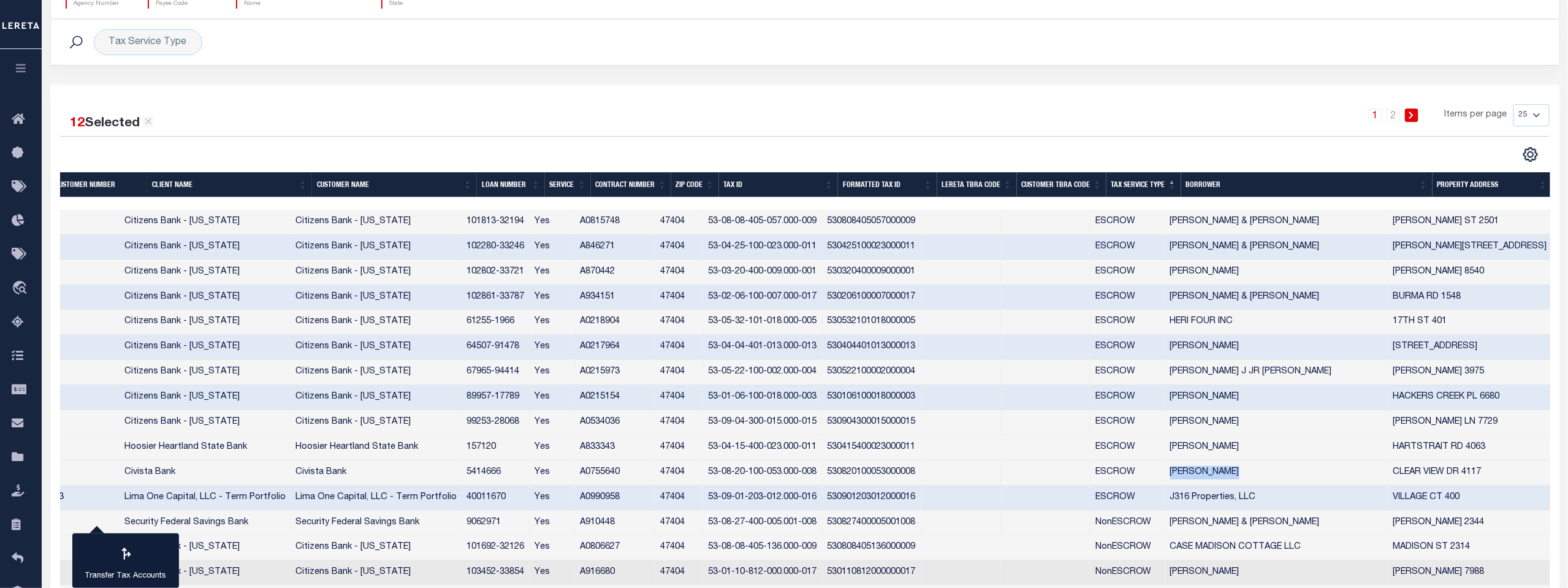
drag, startPoint x: 1183, startPoint y: 472, endPoint x: 1248, endPoint y: 469, distance: 65.1
click at [1248, 469] on td "[PERSON_NAME]" at bounding box center [1276, 473] width 223 height 25
checkbox input "false"
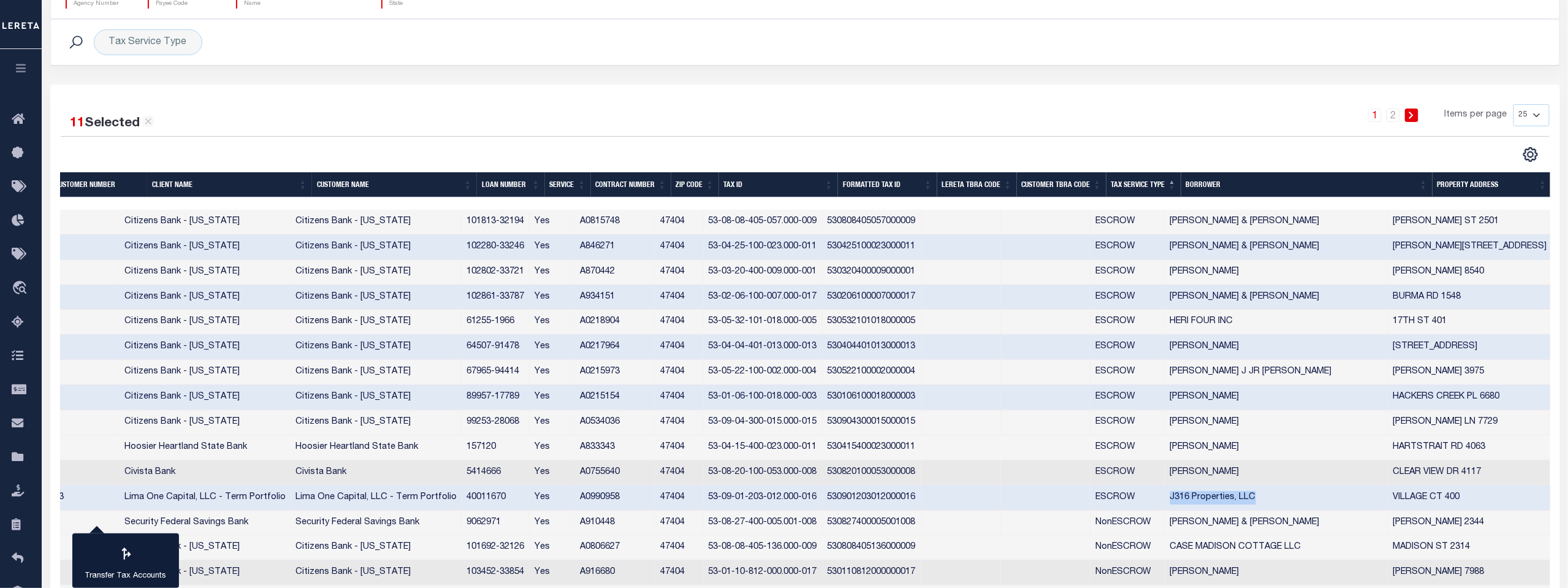
drag, startPoint x: 1185, startPoint y: 496, endPoint x: 1268, endPoint y: 494, distance: 83.0
click at [1268, 494] on td "J316 Properties, LLC" at bounding box center [1276, 498] width 223 height 25
checkbox input "false"
